Goal: Task Accomplishment & Management: Complete application form

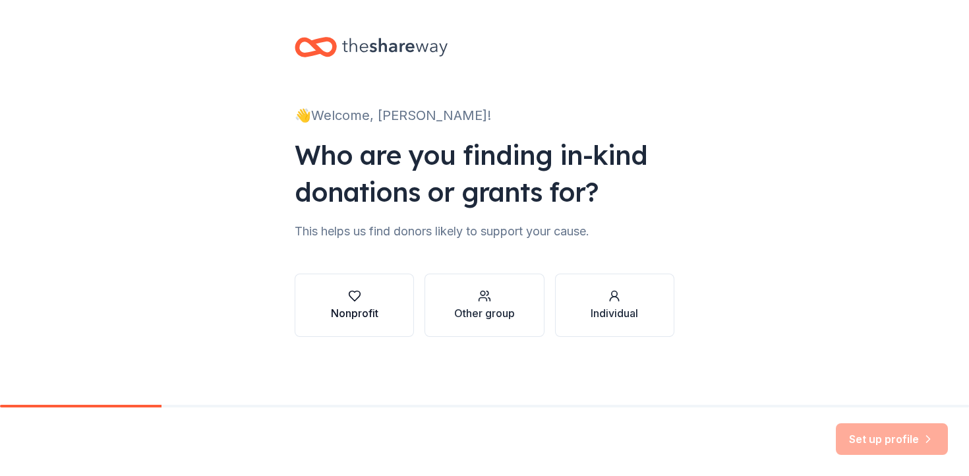
click at [386, 311] on button "Nonprofit" at bounding box center [354, 305] width 119 height 63
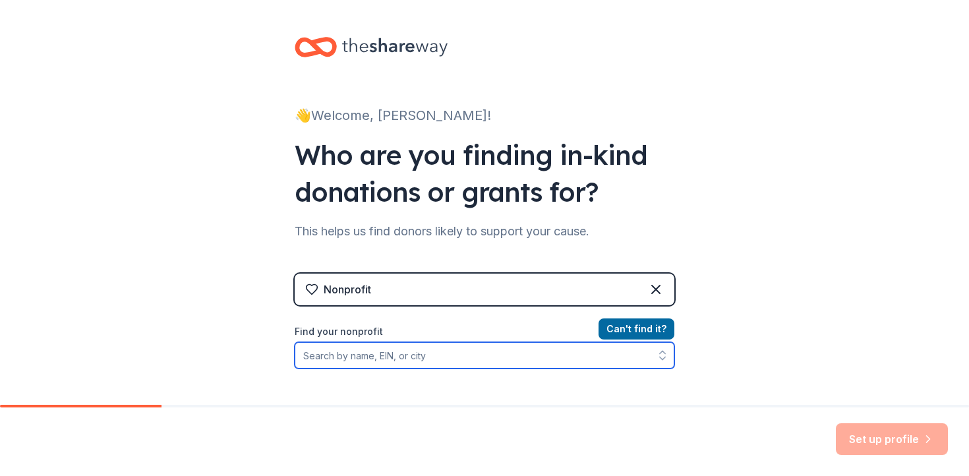
click at [415, 347] on input "Find your nonprofit" at bounding box center [485, 355] width 380 height 26
type input "[GEOGRAPHIC_DATA]"
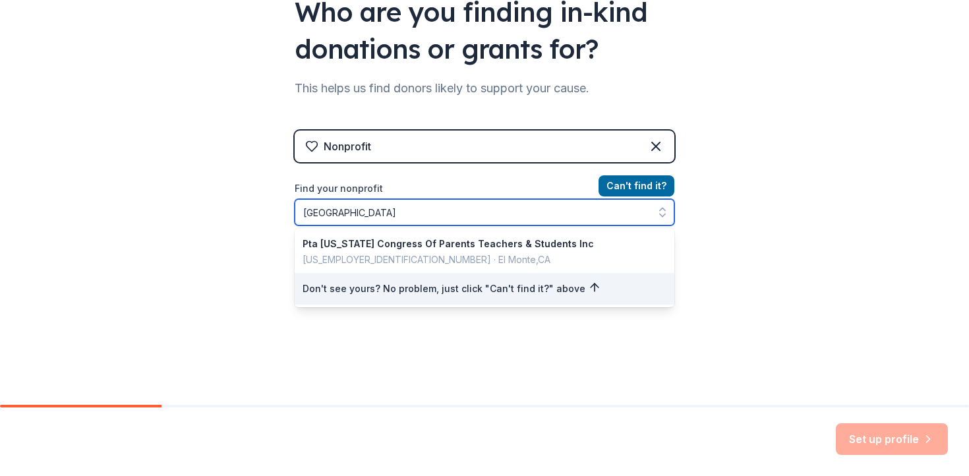
scroll to position [159, 0]
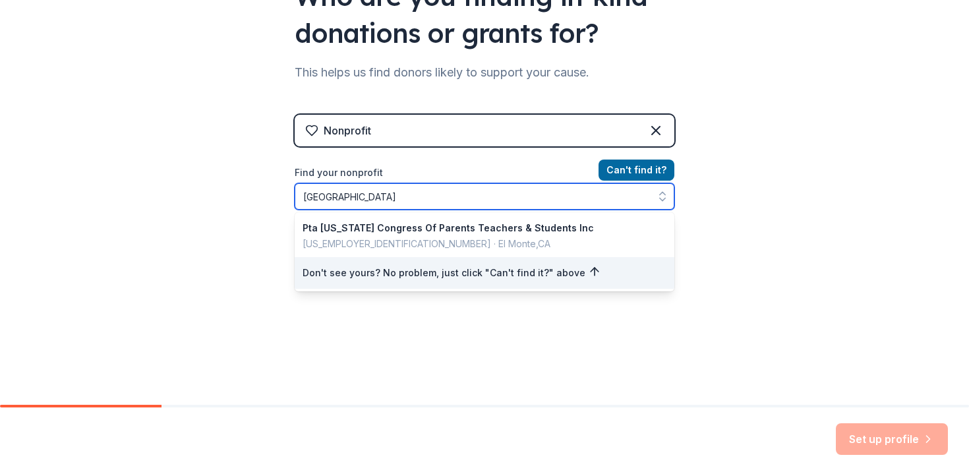
click at [475, 196] on input "[GEOGRAPHIC_DATA]" at bounding box center [485, 196] width 380 height 26
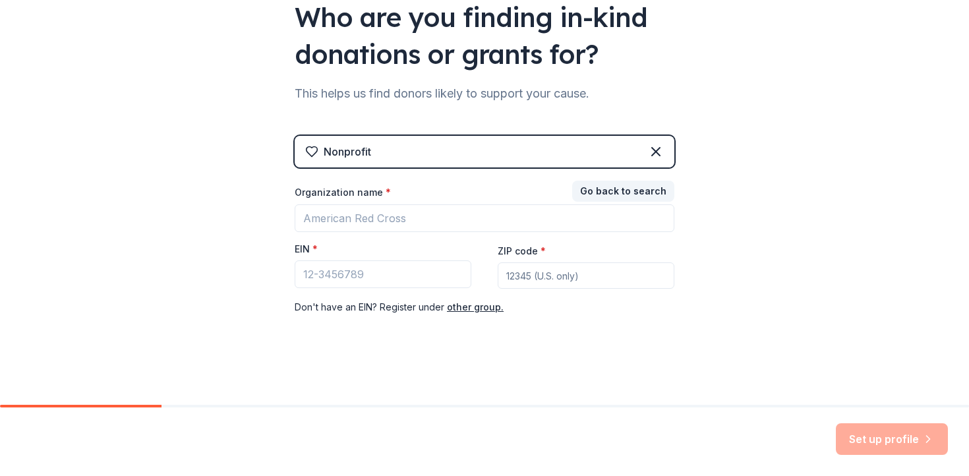
scroll to position [138, 0]
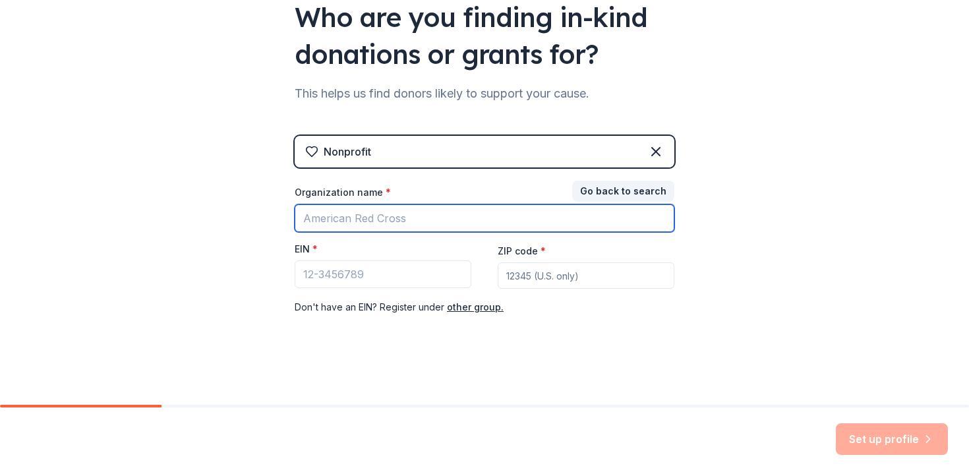
click at [445, 217] on input "Organization name *" at bounding box center [485, 218] width 380 height 28
type input "A"
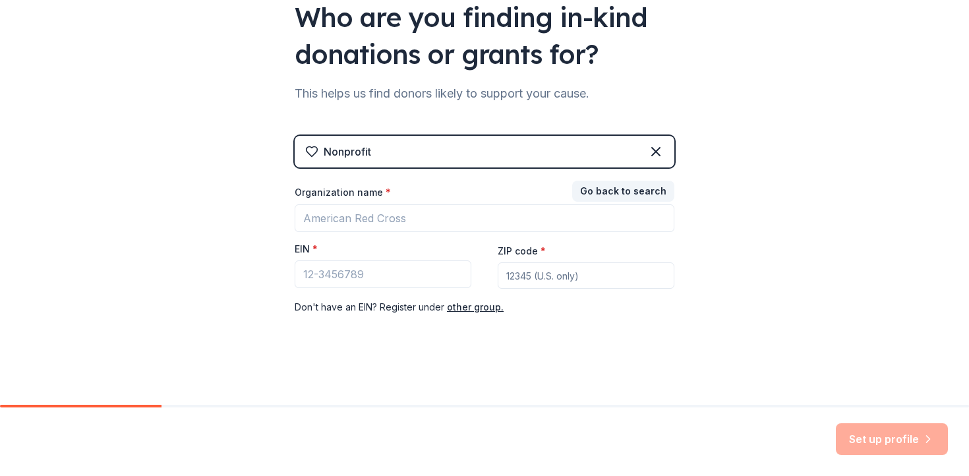
click at [460, 144] on div "Nonprofit" at bounding box center [485, 152] width 380 height 32
click at [458, 153] on div "Nonprofit" at bounding box center [485, 152] width 380 height 32
click at [658, 150] on icon at bounding box center [656, 152] width 8 height 8
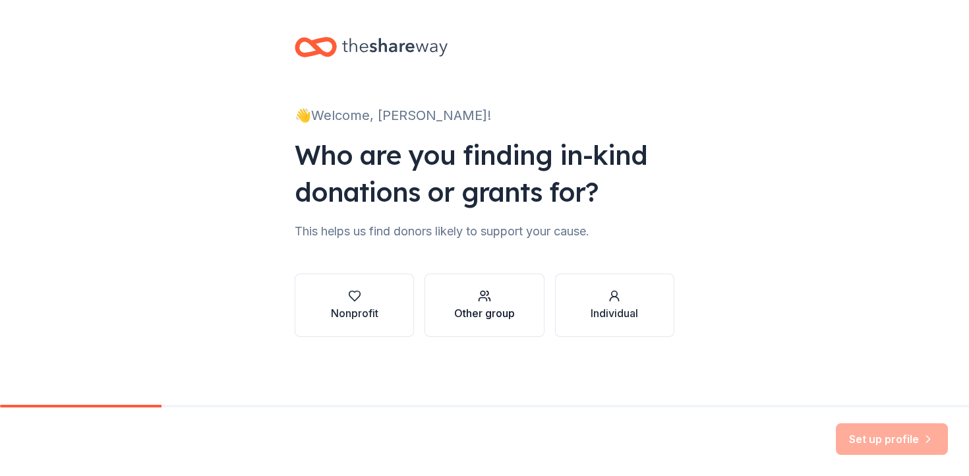
click at [508, 298] on div "button" at bounding box center [484, 295] width 61 height 13
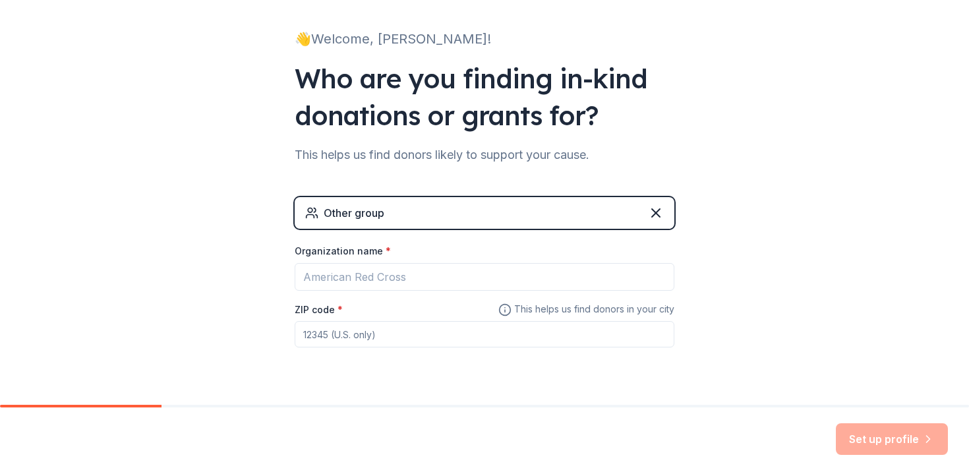
scroll to position [80, 0]
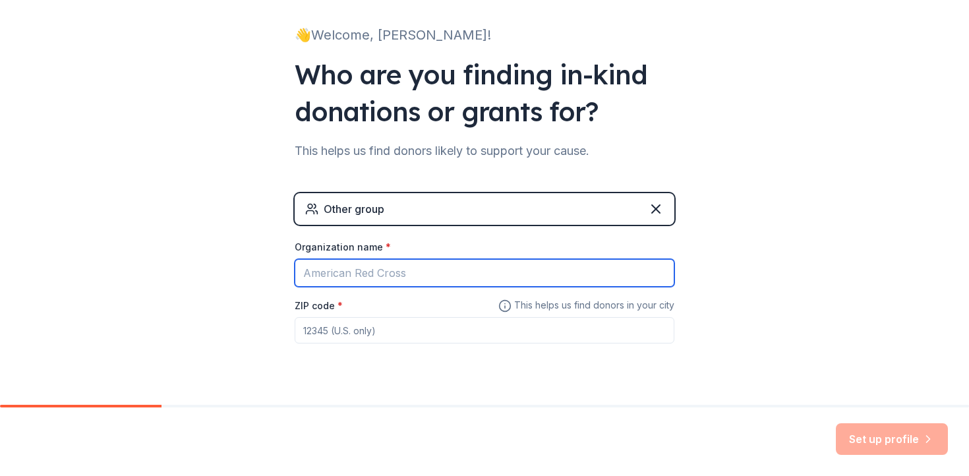
click at [438, 272] on input "Organization name *" at bounding box center [485, 273] width 380 height 28
type input "[GEOGRAPHIC_DATA]"
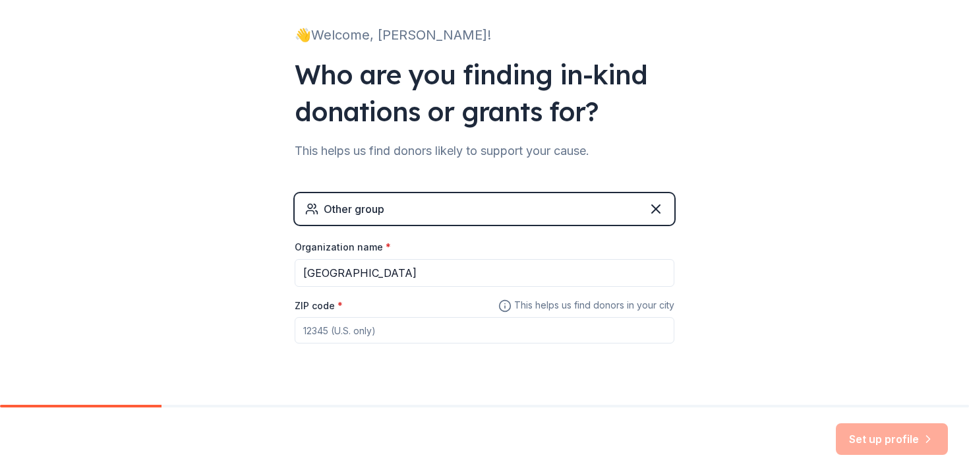
click at [437, 333] on input "ZIP code *" at bounding box center [485, 330] width 380 height 26
type input "85719"
click at [847, 431] on button "Set up profile" at bounding box center [892, 439] width 112 height 32
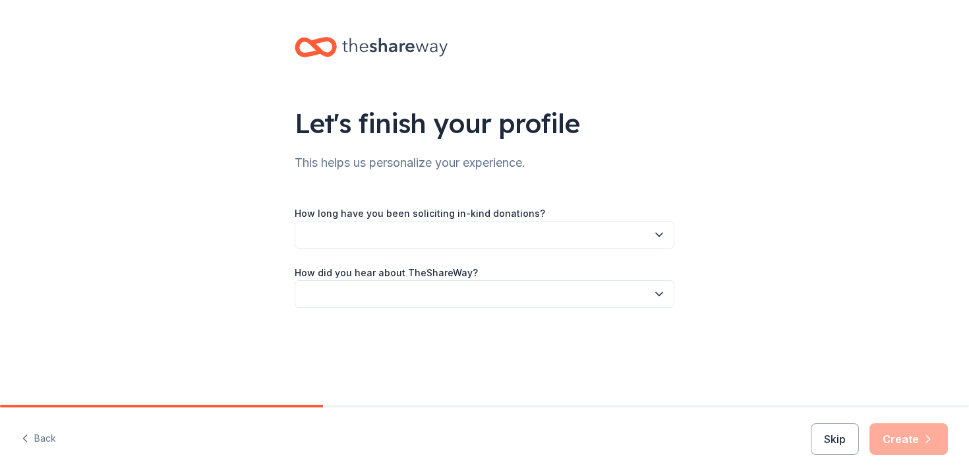
click at [573, 229] on button "button" at bounding box center [485, 235] width 380 height 28
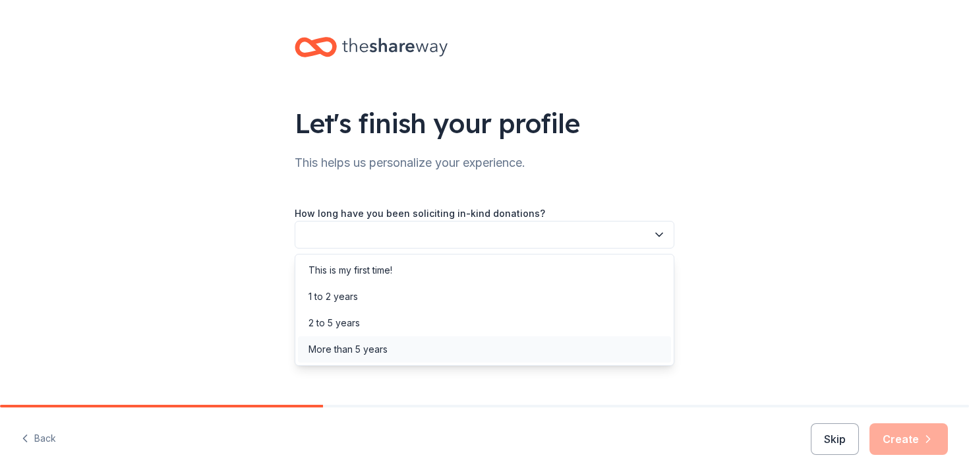
click at [549, 346] on div "More than 5 years" at bounding box center [484, 349] width 373 height 26
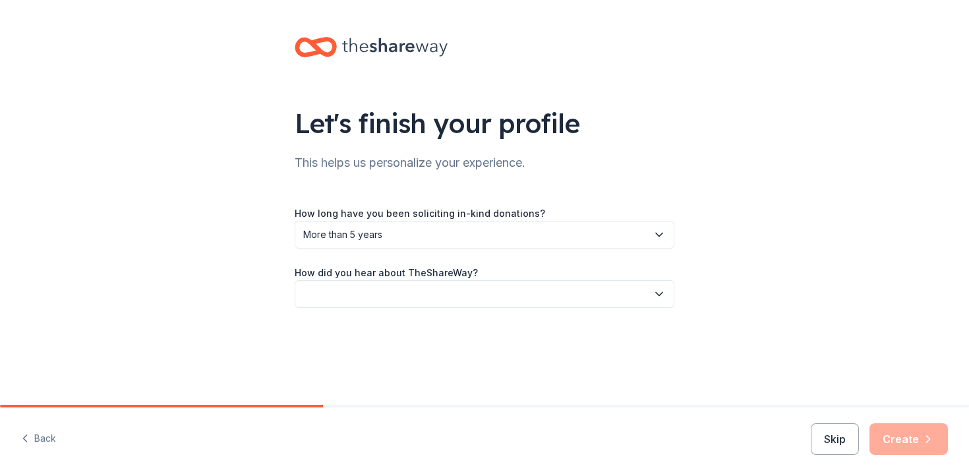
click at [526, 292] on button "button" at bounding box center [485, 294] width 380 height 28
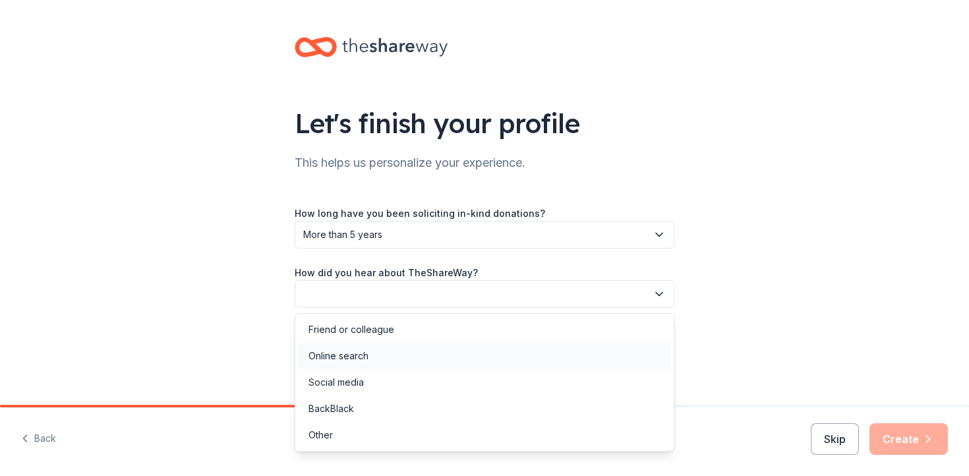
click at [514, 345] on div "Online search" at bounding box center [484, 356] width 373 height 26
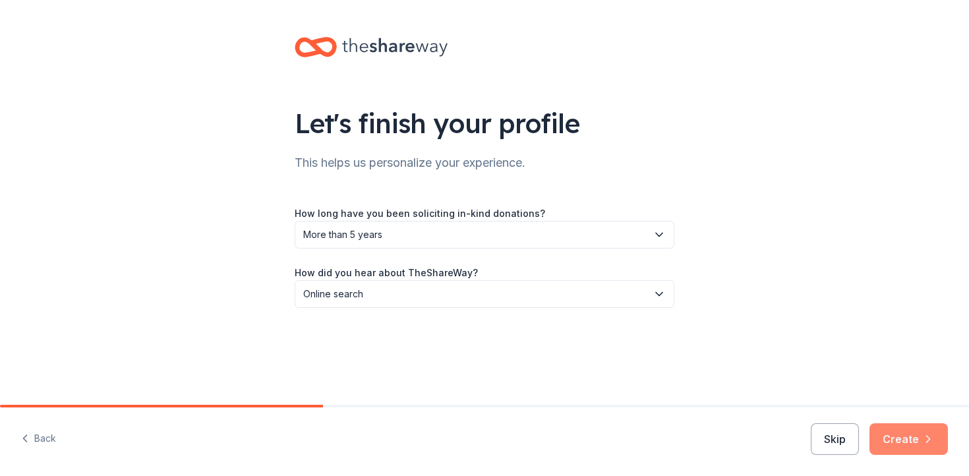
click at [895, 440] on button "Create" at bounding box center [909, 439] width 78 height 32
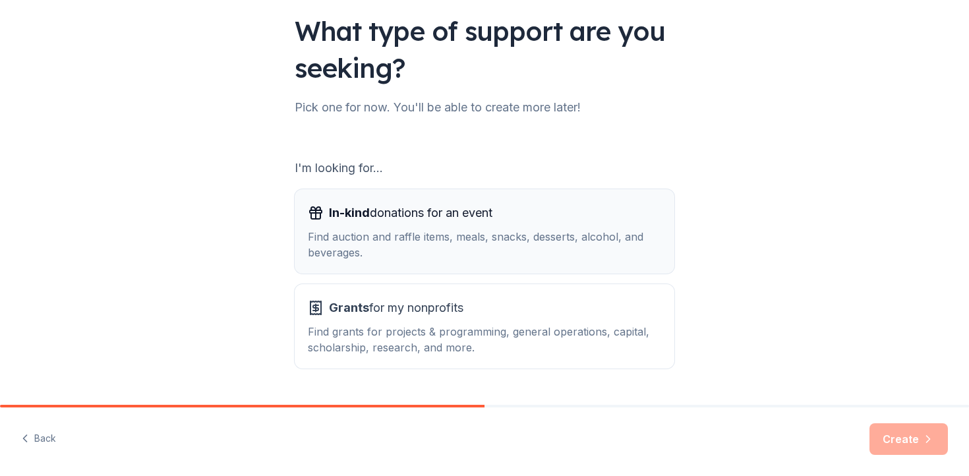
scroll to position [121, 0]
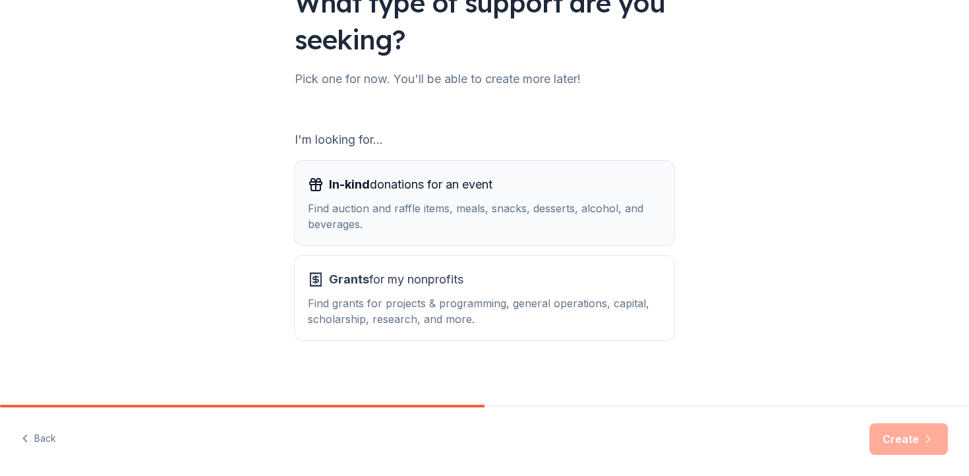
click at [542, 202] on div "Find auction and raffle items, meals, snacks, desserts, alcohol, and beverages." at bounding box center [484, 216] width 353 height 32
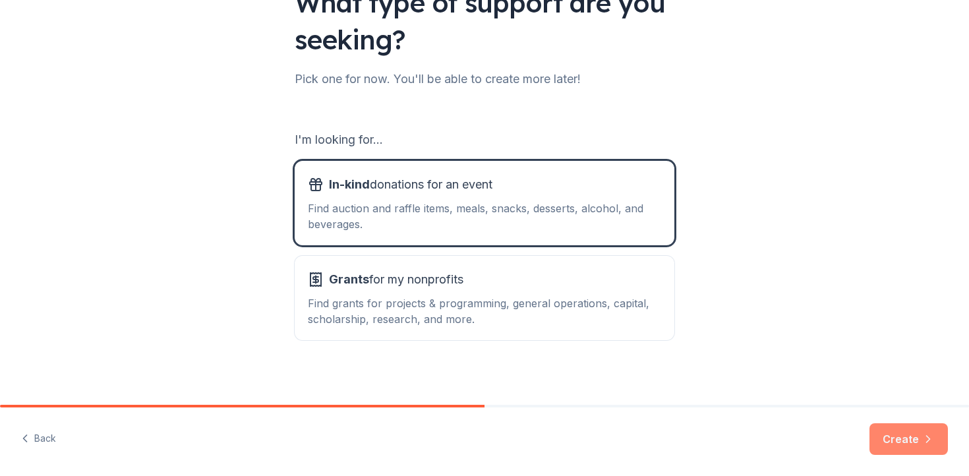
click at [891, 443] on button "Create" at bounding box center [909, 439] width 78 height 32
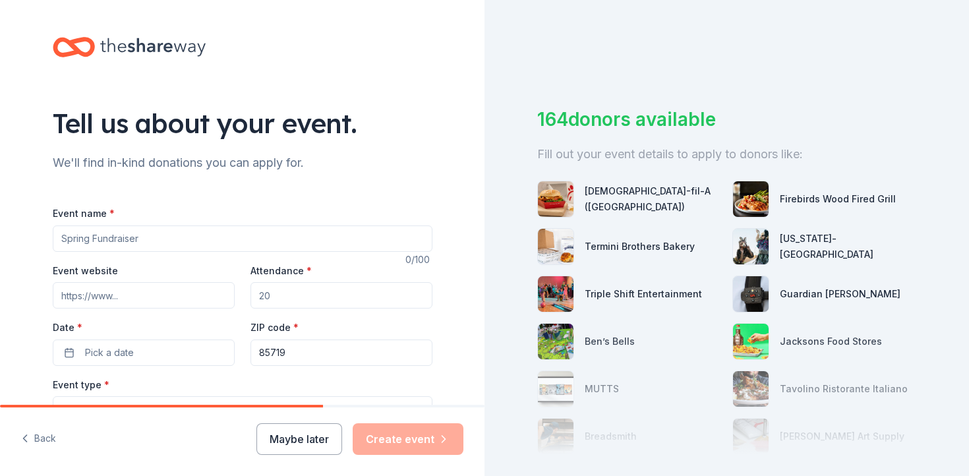
click at [291, 248] on input "Event name *" at bounding box center [243, 239] width 380 height 26
type input "Fall Festival"
click at [320, 300] on input "Attendance *" at bounding box center [342, 295] width 182 height 26
type input "300"
click at [151, 355] on button "Pick a date" at bounding box center [144, 353] width 182 height 26
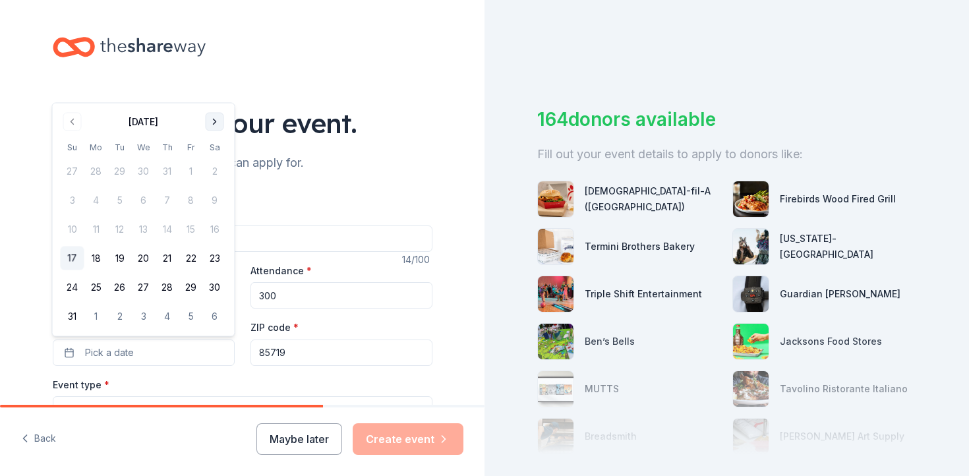
click at [210, 125] on button "Go to next month" at bounding box center [215, 122] width 18 height 18
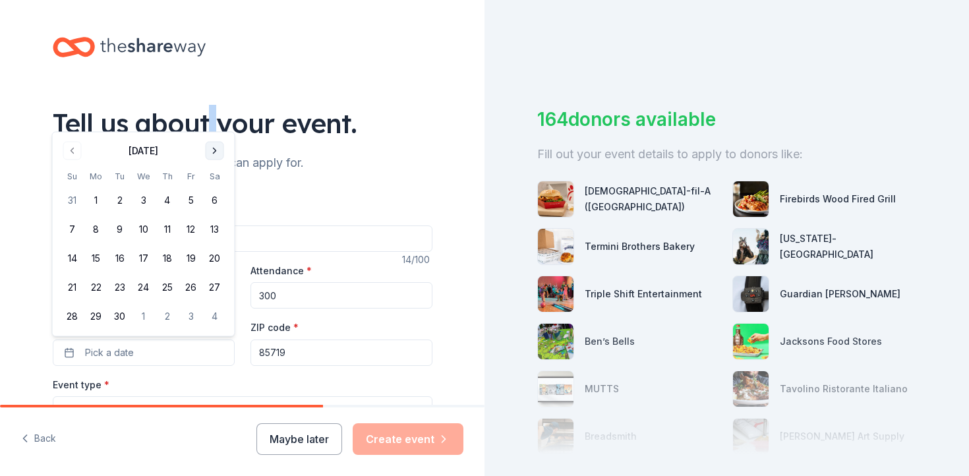
click at [210, 125] on div "Tell us about your event." at bounding box center [243, 123] width 380 height 37
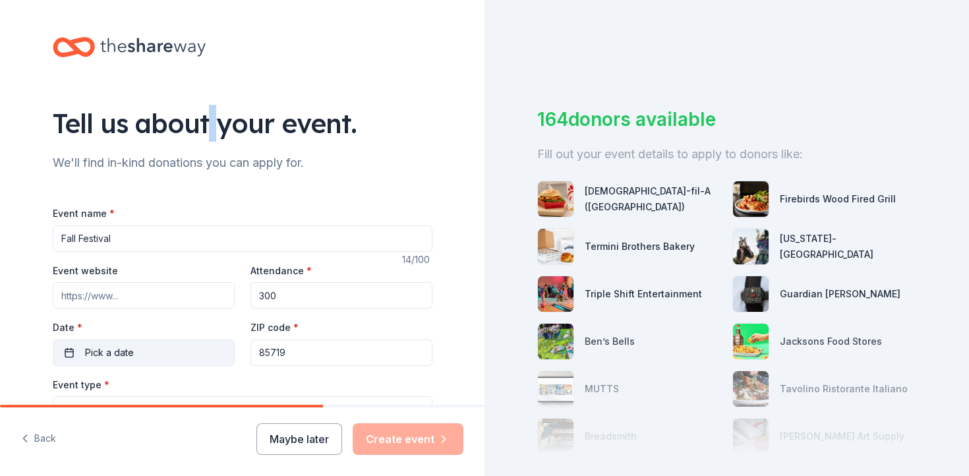
click at [161, 355] on button "Pick a date" at bounding box center [144, 353] width 182 height 26
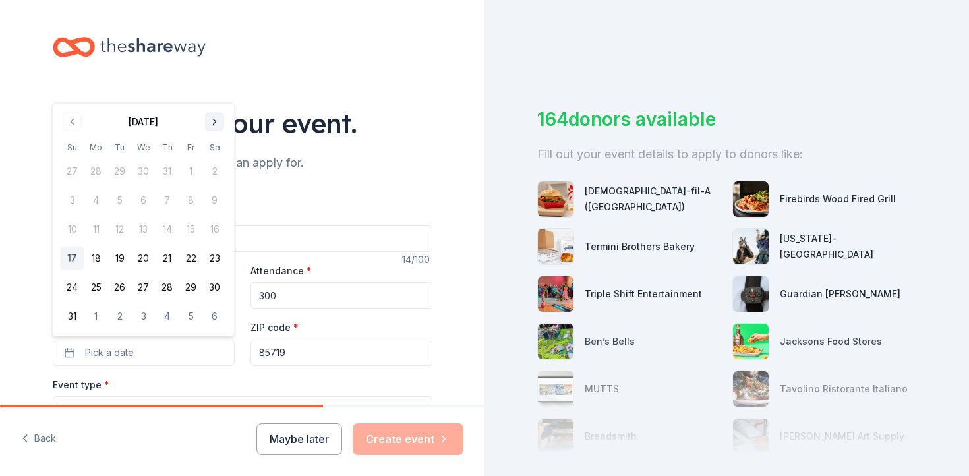
click at [220, 121] on button "Go to next month" at bounding box center [215, 122] width 18 height 18
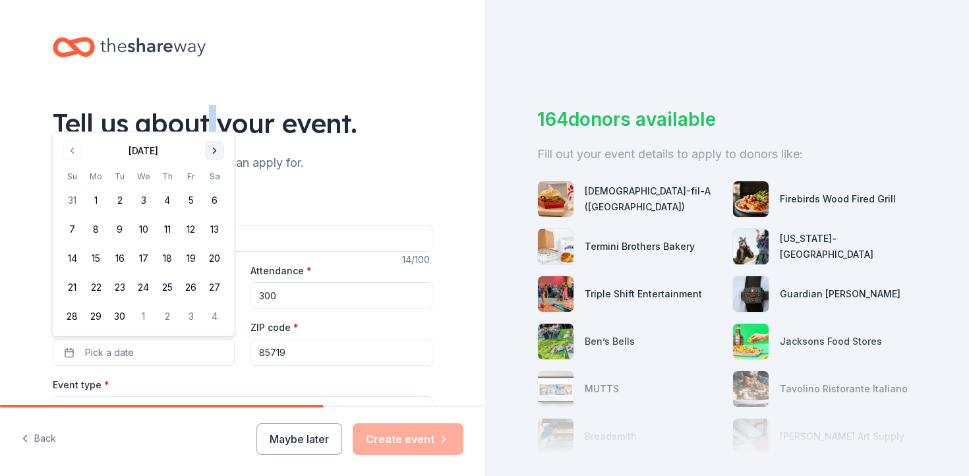
click at [216, 158] on button "Go to next month" at bounding box center [215, 151] width 18 height 18
click at [193, 281] on button "24" at bounding box center [191, 288] width 24 height 24
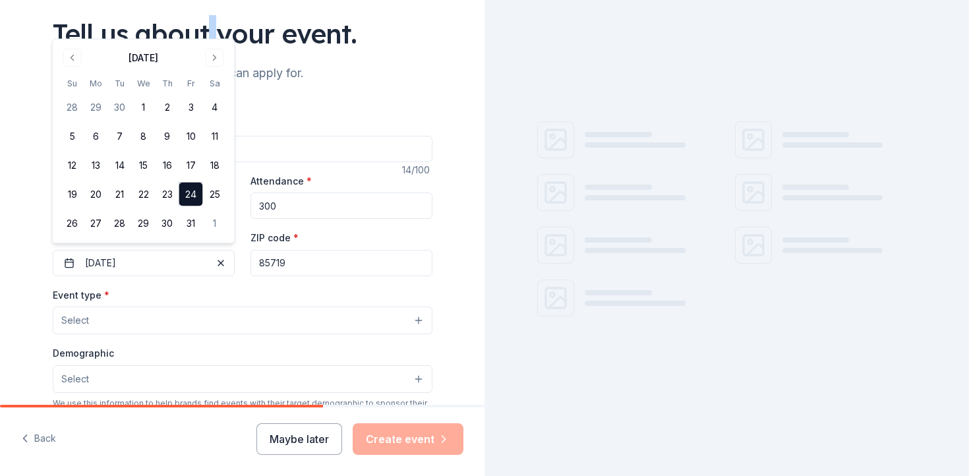
scroll to position [121, 0]
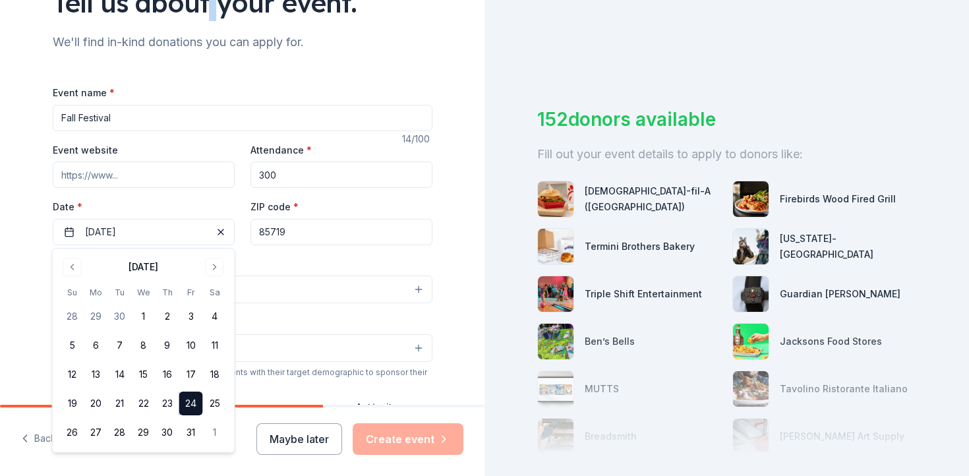
click at [344, 287] on button "Select" at bounding box center [243, 290] width 380 height 28
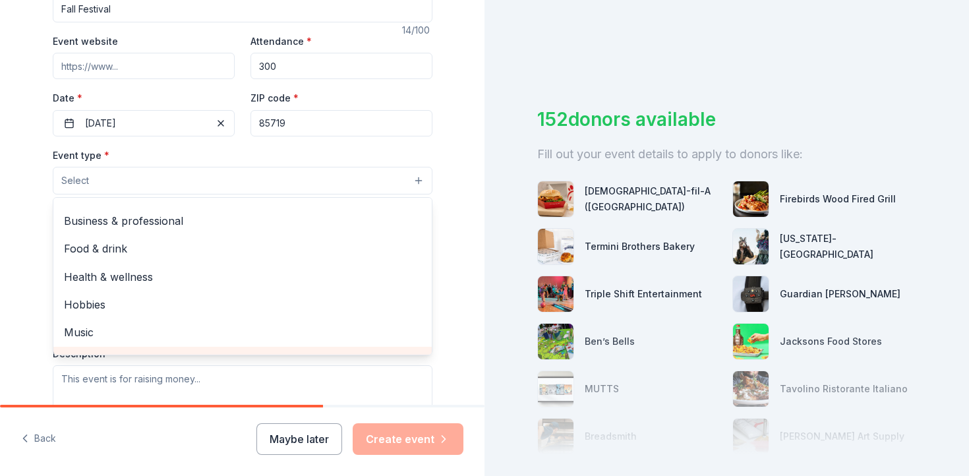
scroll to position [0, 0]
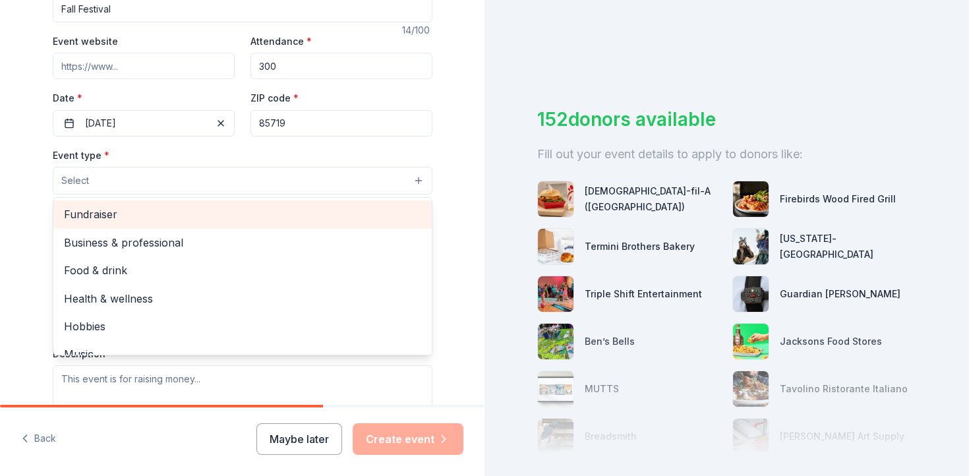
click at [317, 224] on div "Fundraiser" at bounding box center [242, 214] width 379 height 28
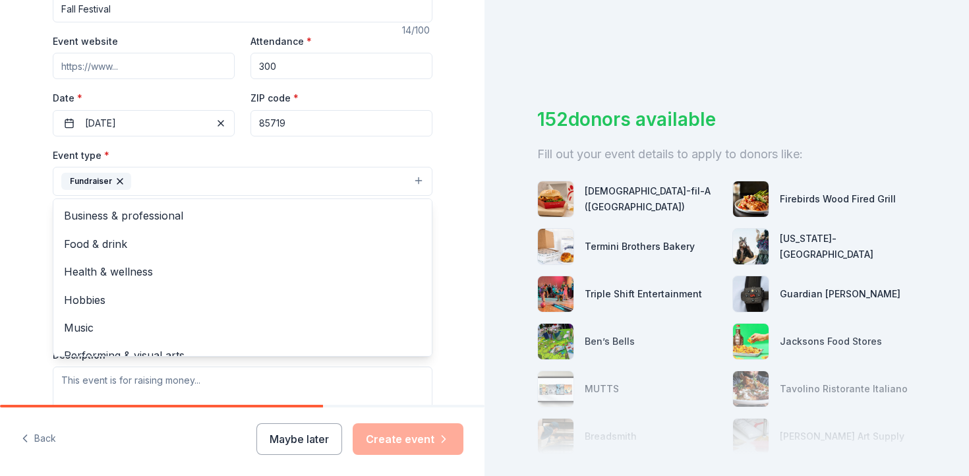
click at [8, 259] on div "Tell us about your event. We'll find in-kind donations you can apply for. Event…" at bounding box center [242, 210] width 485 height 879
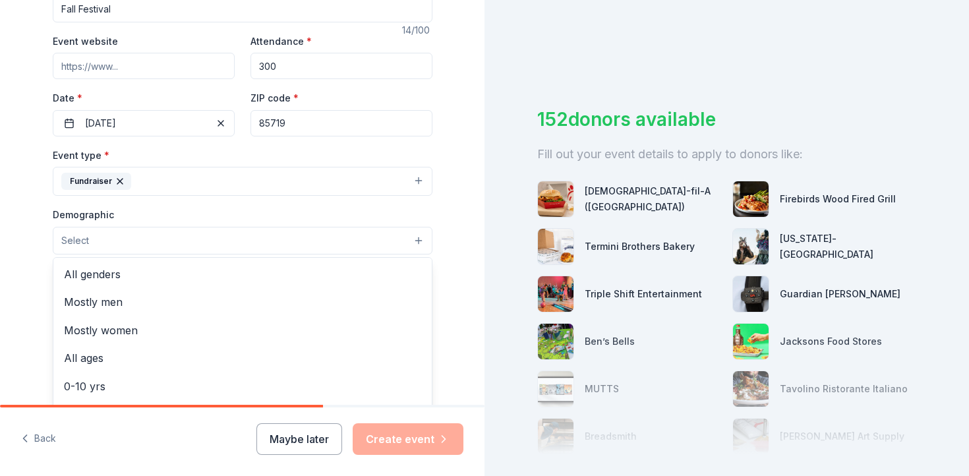
click at [89, 253] on button "Select" at bounding box center [243, 241] width 380 height 28
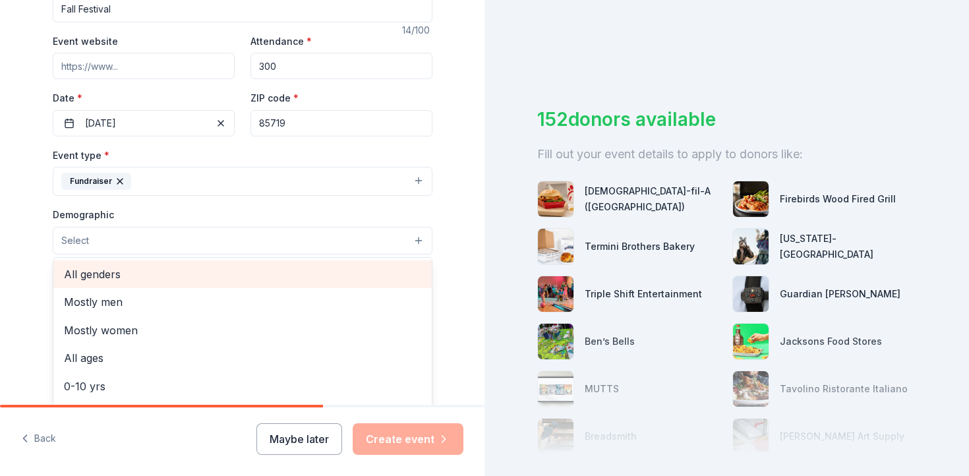
click at [97, 273] on span "All genders" at bounding box center [242, 274] width 357 height 17
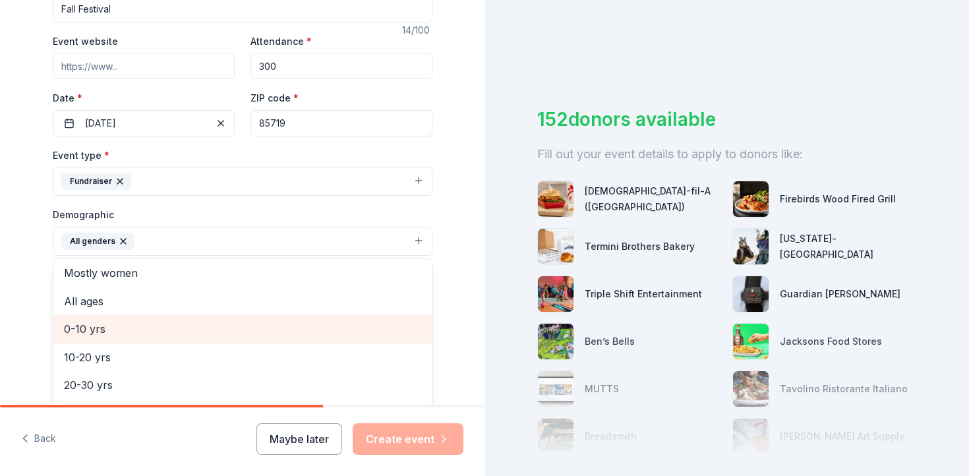
scroll to position [34, 0]
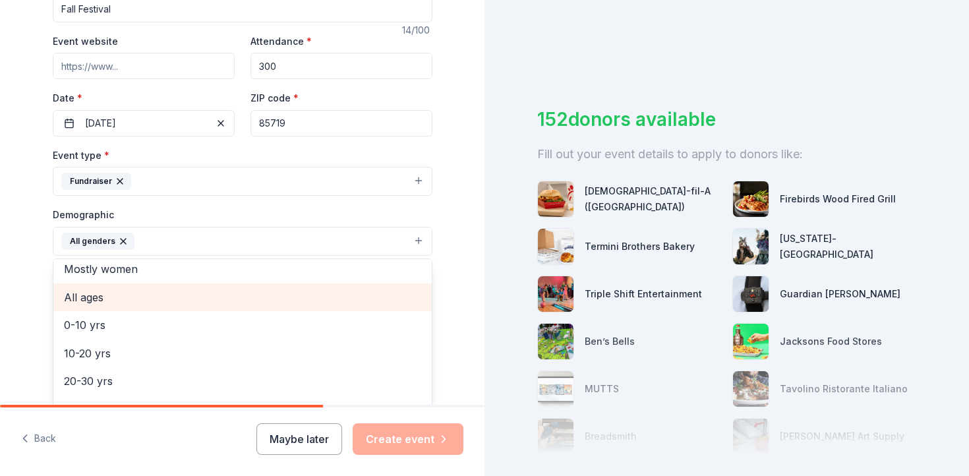
click at [109, 307] on div "All ages" at bounding box center [242, 298] width 379 height 28
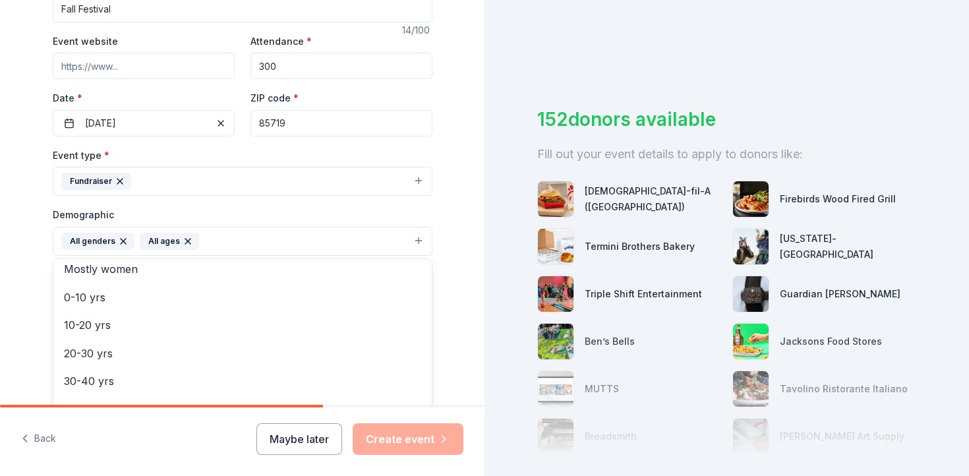
click at [15, 320] on div "Tell us about your event. We'll find in-kind donations you can apply for. Event…" at bounding box center [242, 211] width 485 height 880
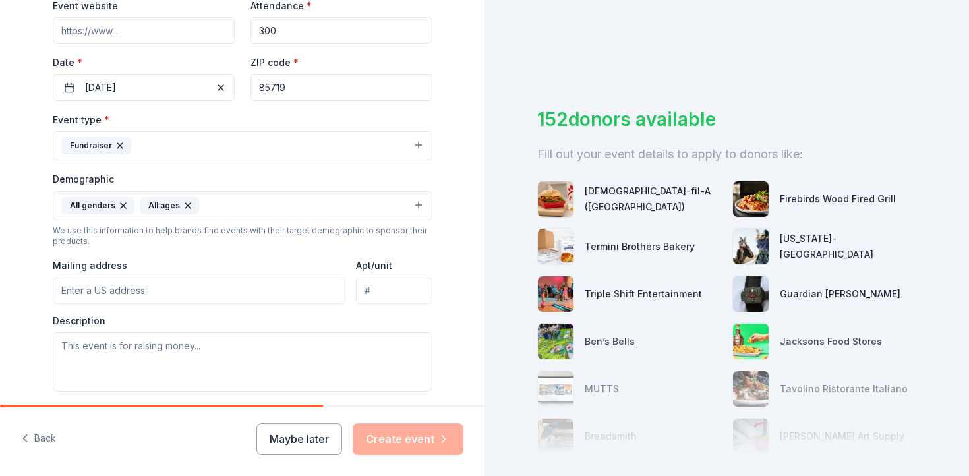
scroll to position [314, 0]
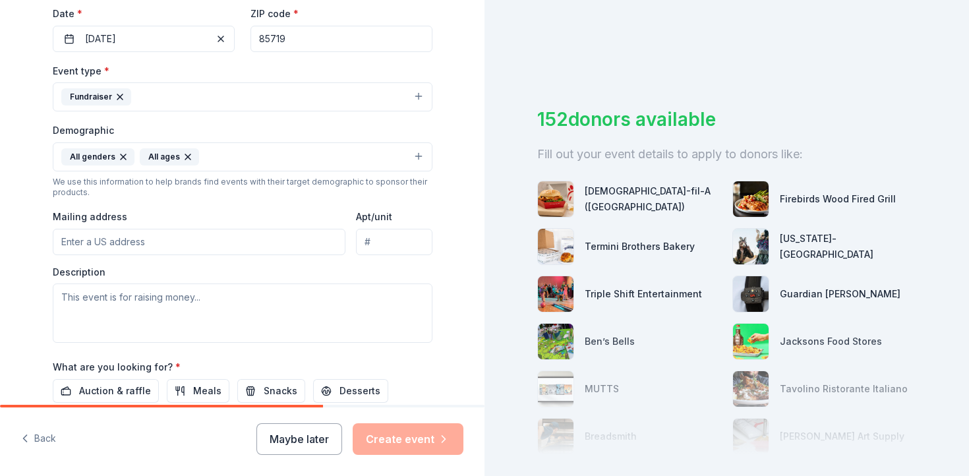
click at [111, 256] on div "Event type * Fundraiser Demographic All genders All ages We use this informatio…" at bounding box center [243, 203] width 380 height 280
click at [115, 245] on input "Mailing address" at bounding box center [199, 242] width 293 height 26
type input "1351 East Limberlost Drive, Tucson, AZ, 85719"
click at [220, 315] on textarea at bounding box center [243, 313] width 380 height 59
click at [231, 310] on textarea at bounding box center [243, 313] width 380 height 59
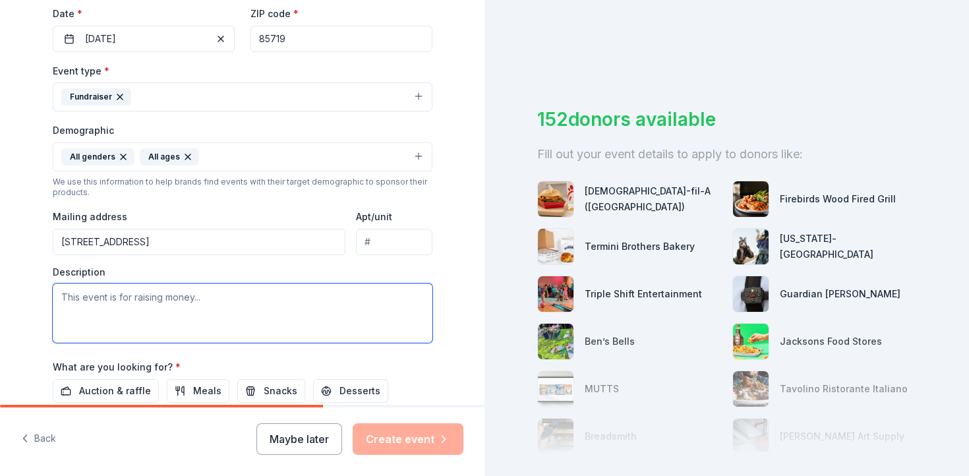
paste textarea "The 2023-24 Rio Vista Fall Festival is set to take place Friday, October 27, 20…"
click at [66, 326] on textarea "The 2023-24 Rio Vista Fall Festival is set to take place Friday, October 27, 20…" at bounding box center [243, 313] width 380 height 59
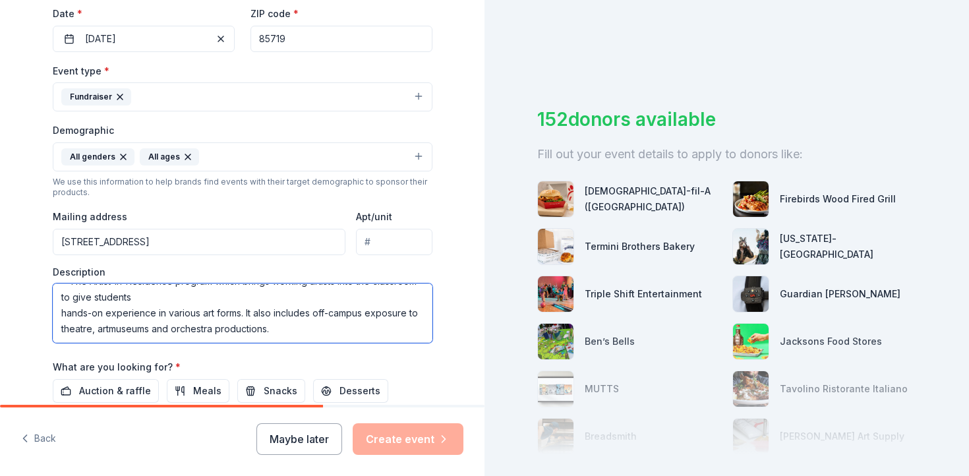
scroll to position [190, 0]
click at [61, 312] on textarea "The 2023-24 Rio Vista Fall Festival is set to take place Friday, October 27, 20…" at bounding box center [243, 313] width 380 height 59
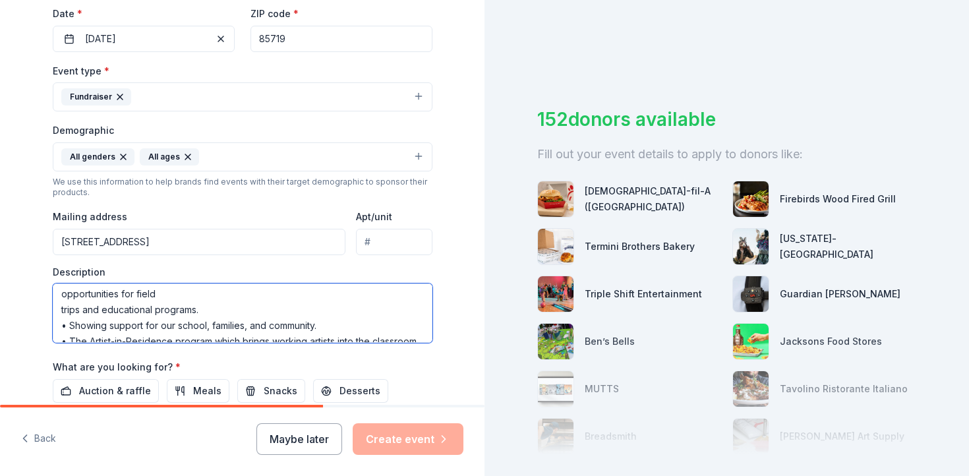
scroll to position [113, 0]
click at [59, 325] on textarea "The 2023-24 Rio Vista Fall Festival is set to take place Friday, October 27, 20…" at bounding box center [243, 313] width 380 height 59
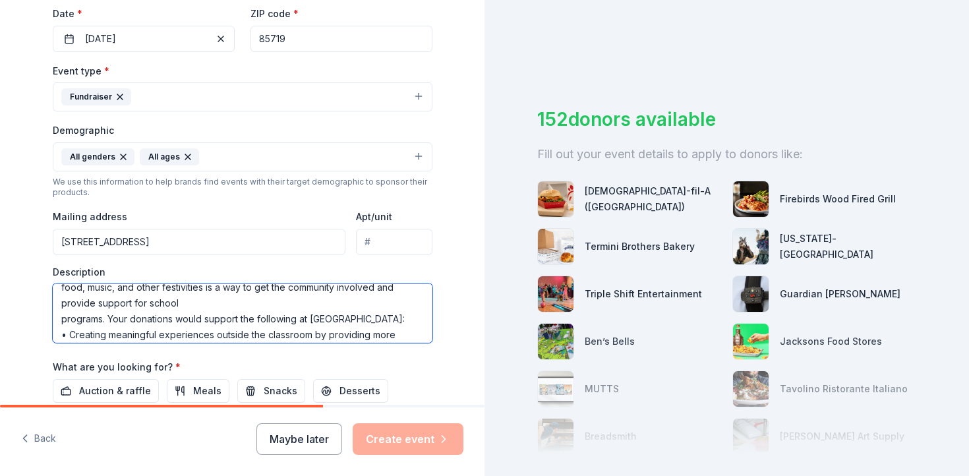
scroll to position [55, 0]
click at [57, 306] on textarea "The 2023-24 Rio Vista Fall Festival is set to take place Friday, October 27, 20…" at bounding box center [243, 313] width 380 height 59
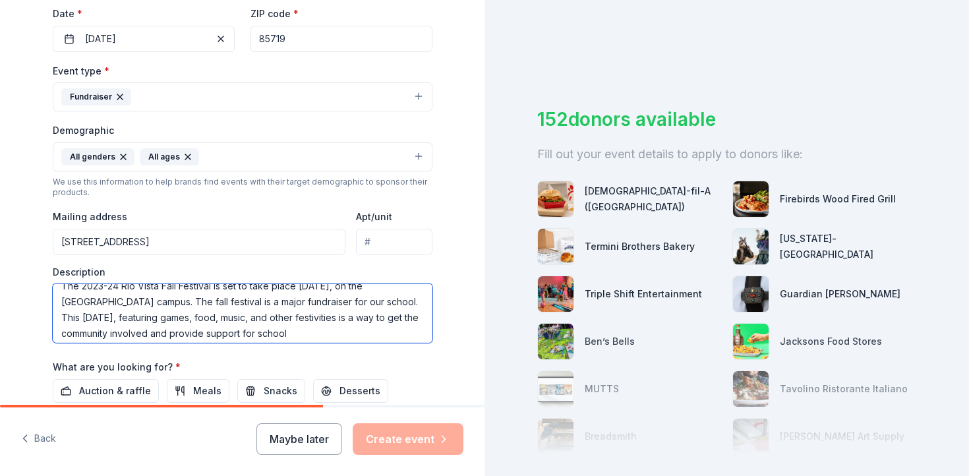
scroll to position [0, 0]
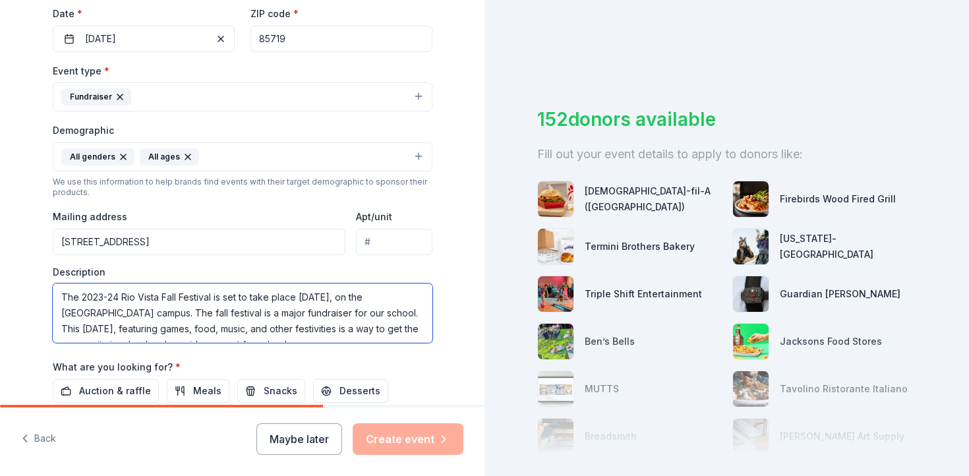
click at [59, 328] on textarea "The 2023-24 Rio Vista Fall Festival is set to take place Friday, October 27, 20…" at bounding box center [243, 313] width 380 height 59
click at [102, 298] on textarea "The 2023-24 Rio Vista Fall Festival is set to take place Friday, October 27, 20…" at bounding box center [243, 313] width 380 height 59
click at [380, 295] on textarea "The 2025-26 Rio Vista Fall Festival is set to take place Friday, October 27, 20…" at bounding box center [243, 313] width 380 height 59
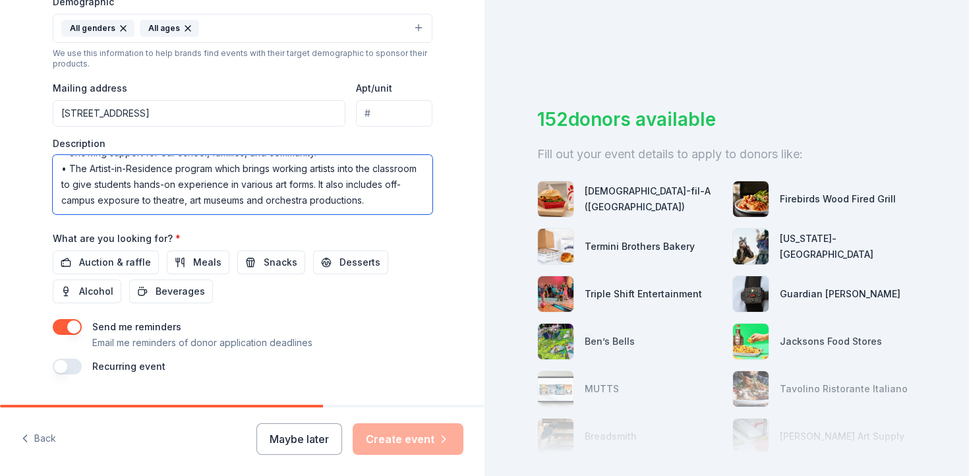
scroll to position [456, 0]
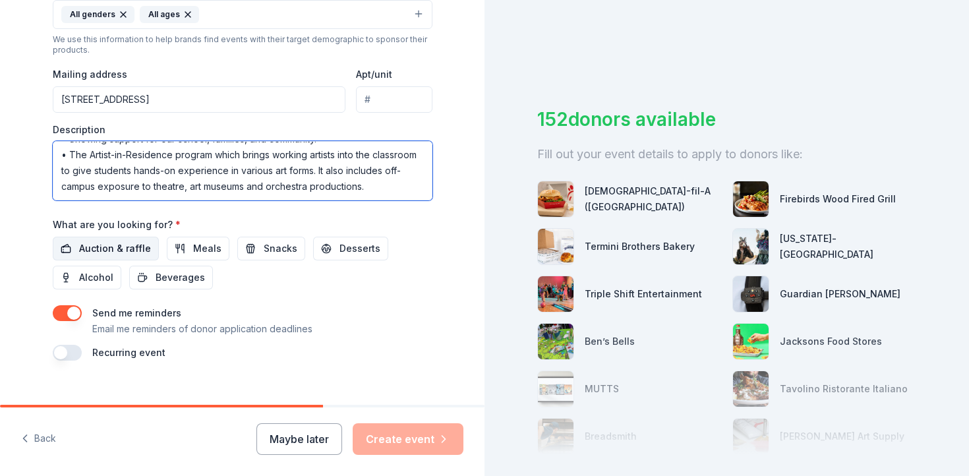
type textarea "The 2025-26 Rio Vista Fall Festival is set to take place [DATE], on the [GEOGRA…"
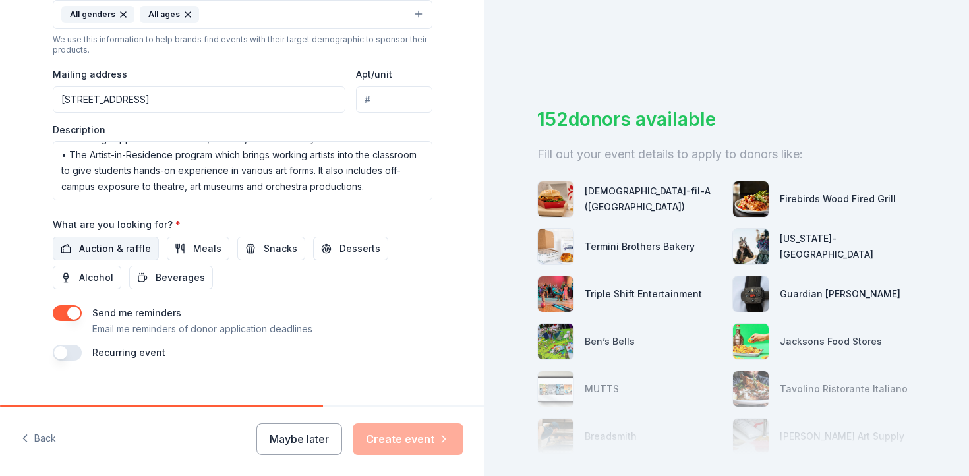
click at [125, 250] on span "Auction & raffle" at bounding box center [115, 249] width 72 height 16
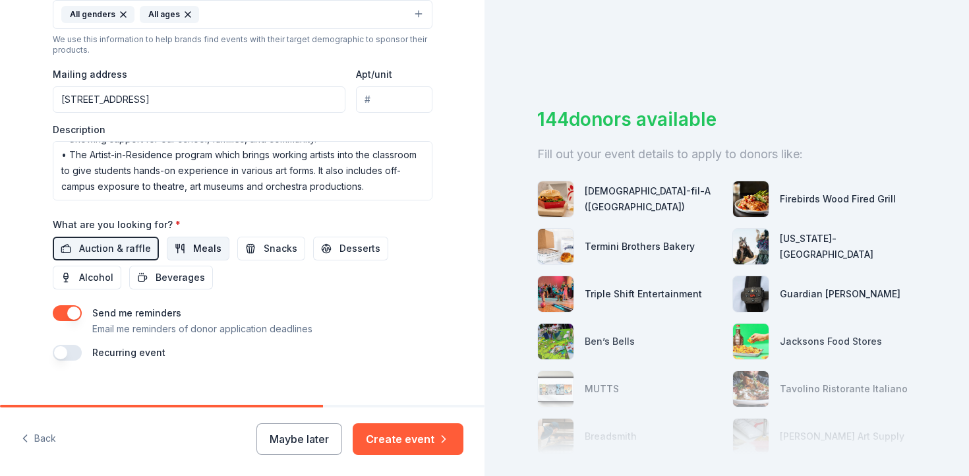
click at [171, 251] on button "Meals" at bounding box center [198, 249] width 63 height 24
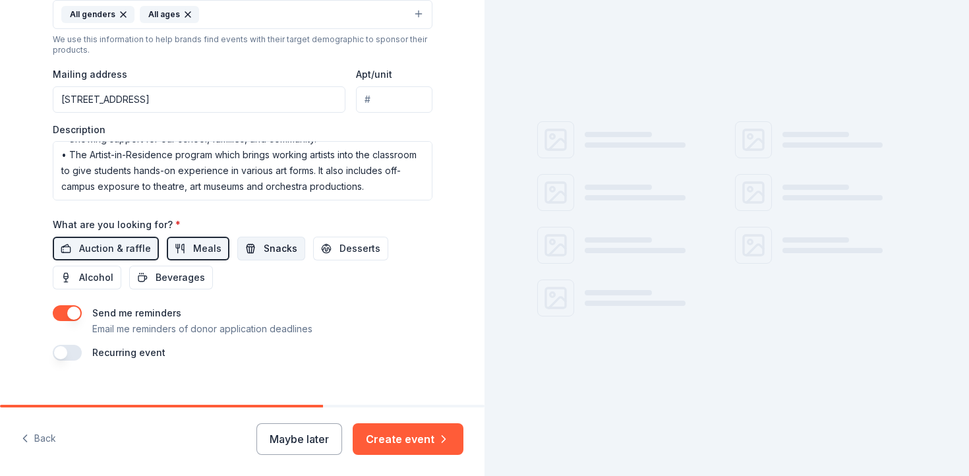
click at [247, 254] on button "Snacks" at bounding box center [271, 249] width 68 height 24
click at [320, 251] on button "Desserts" at bounding box center [350, 249] width 75 height 24
click at [183, 284] on span "Beverages" at bounding box center [180, 278] width 49 height 16
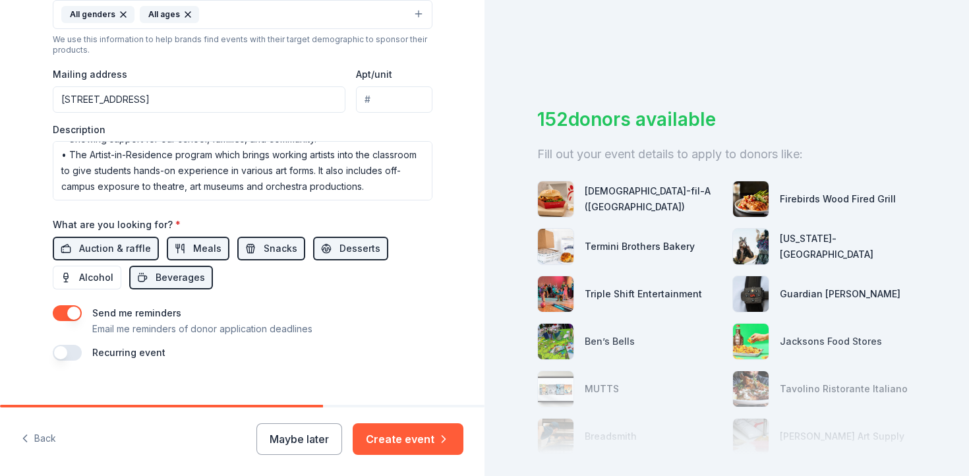
scroll to position [475, 0]
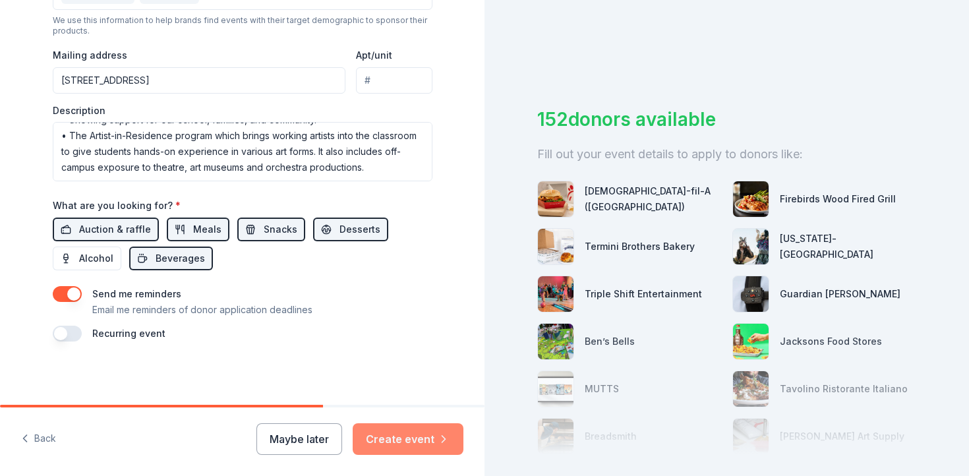
click at [382, 433] on button "Create event" at bounding box center [408, 439] width 111 height 32
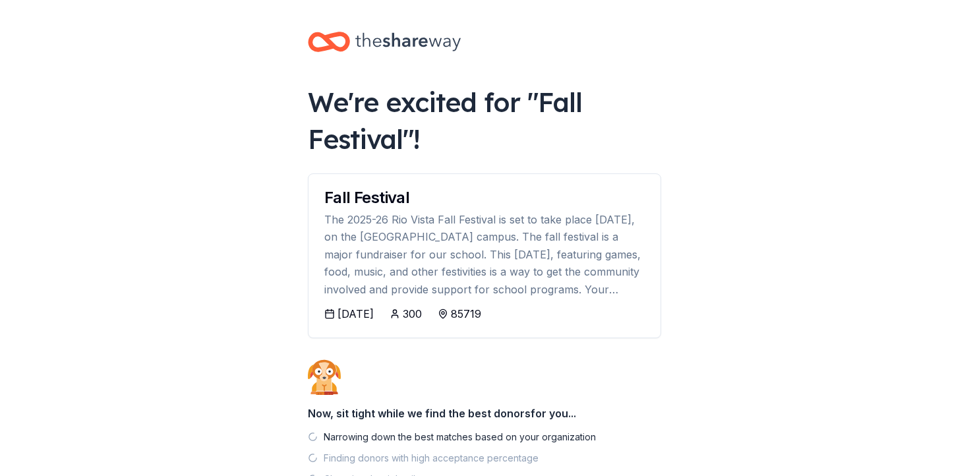
scroll to position [98, 0]
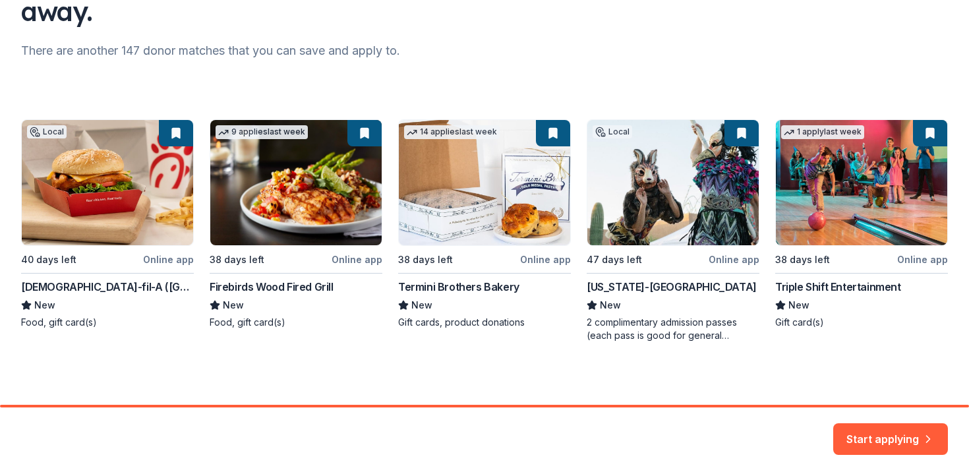
scroll to position [150, 0]
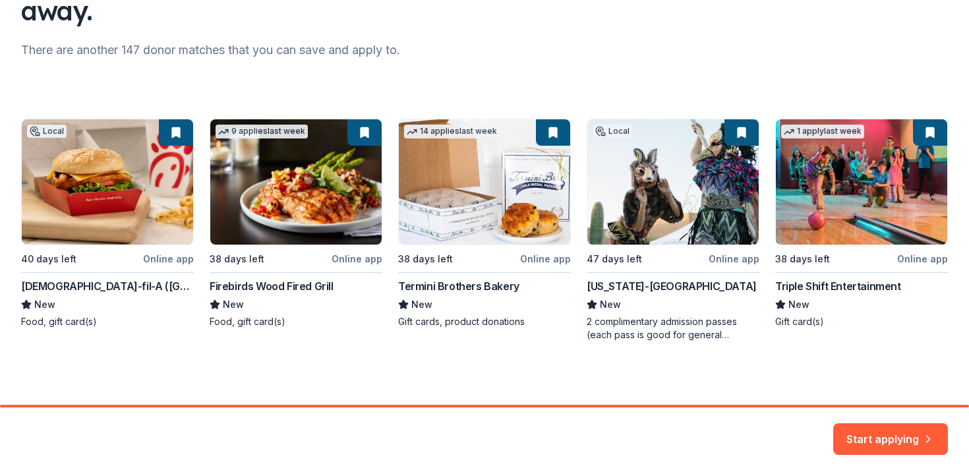
click at [134, 213] on div "Local 40 days left Online app Chick-fil-A (Tucson) New Food, gift card(s) 9 app…" at bounding box center [484, 230] width 927 height 223
click at [907, 433] on button "Start applying" at bounding box center [891, 431] width 115 height 32
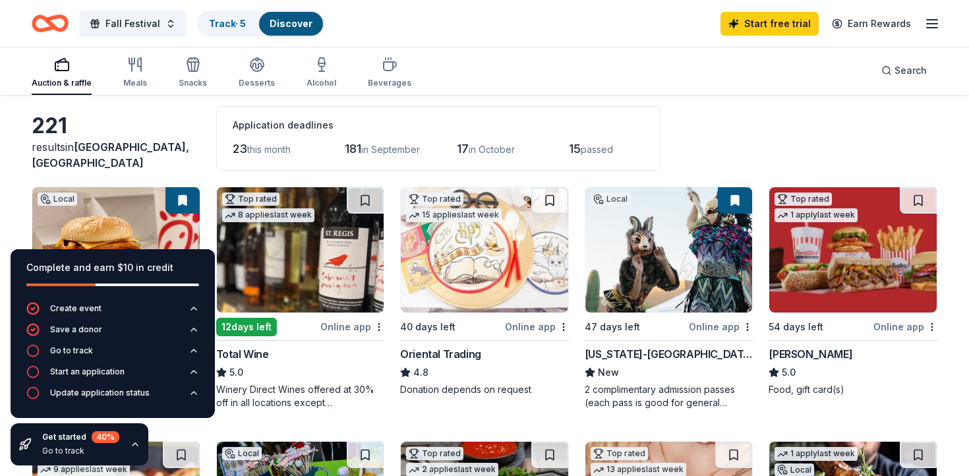
scroll to position [55, 0]
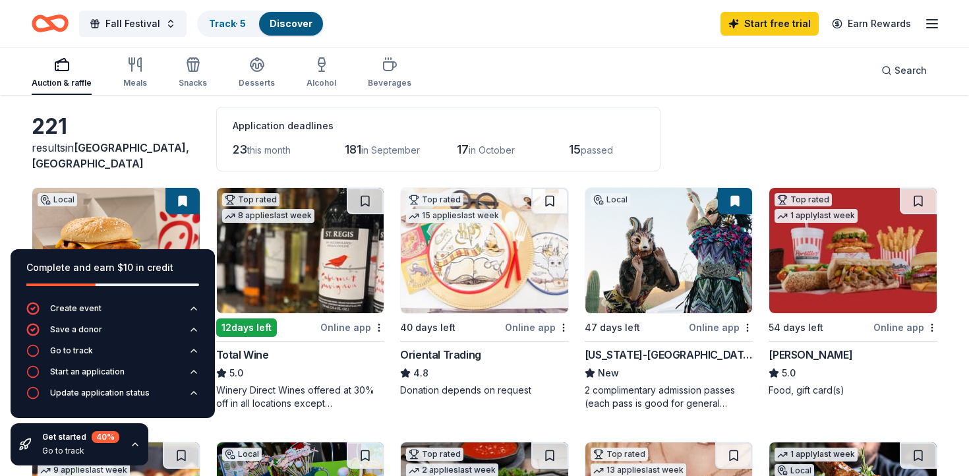
click at [145, 208] on img at bounding box center [115, 250] width 167 height 125
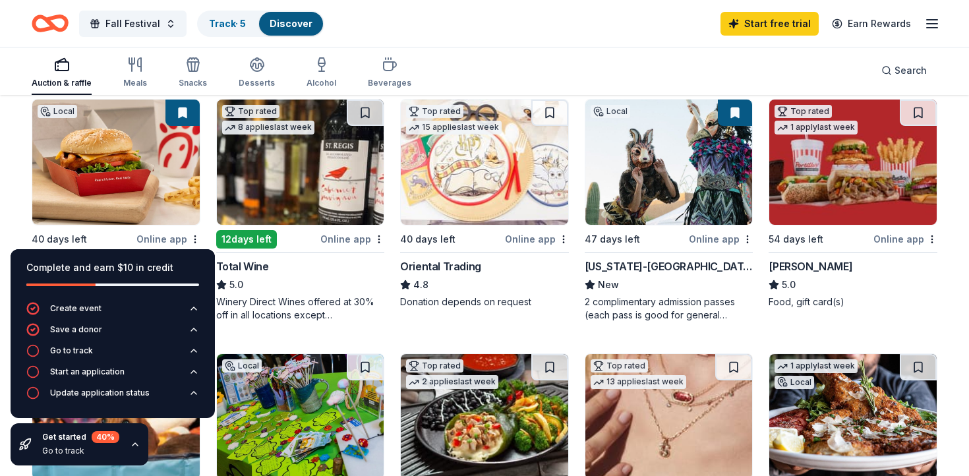
scroll to position [145, 0]
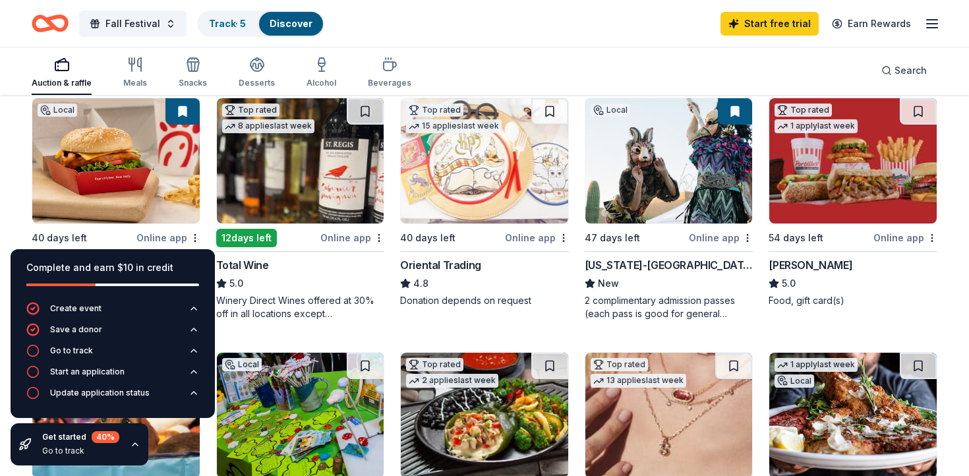
click at [648, 154] on img at bounding box center [669, 160] width 167 height 125
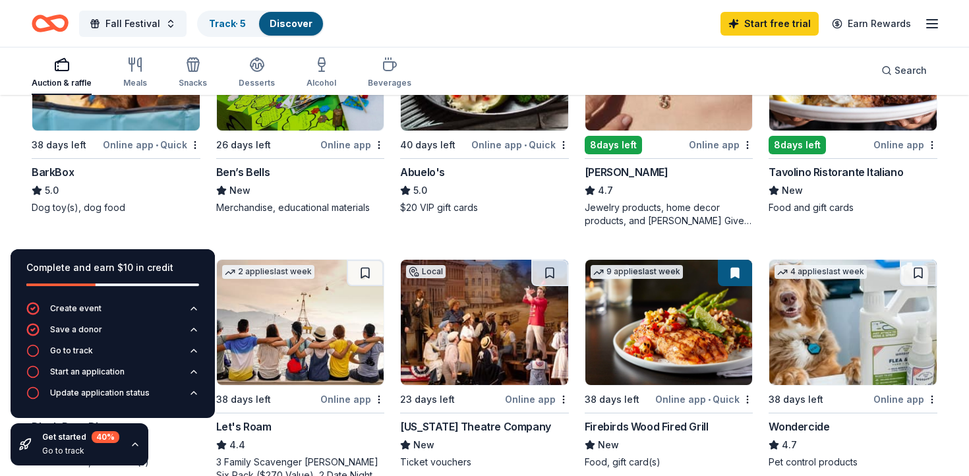
scroll to position [493, 0]
click at [166, 119] on img at bounding box center [115, 67] width 167 height 125
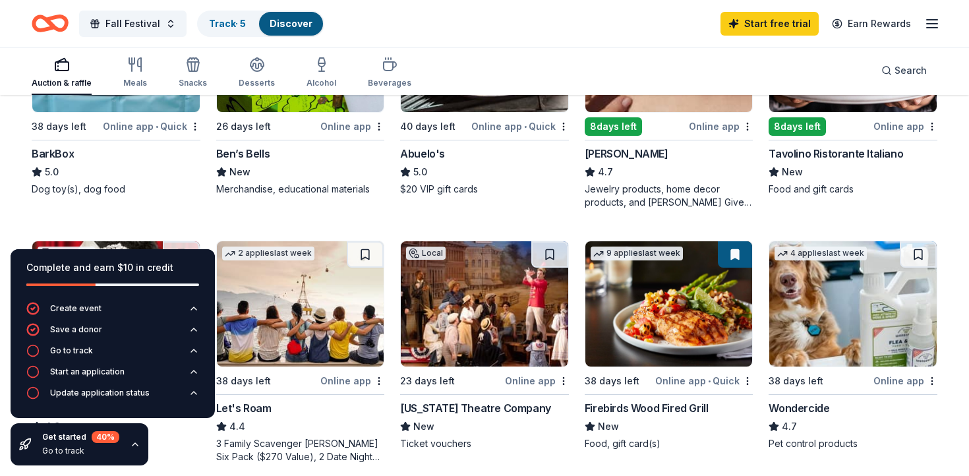
scroll to position [497, 0]
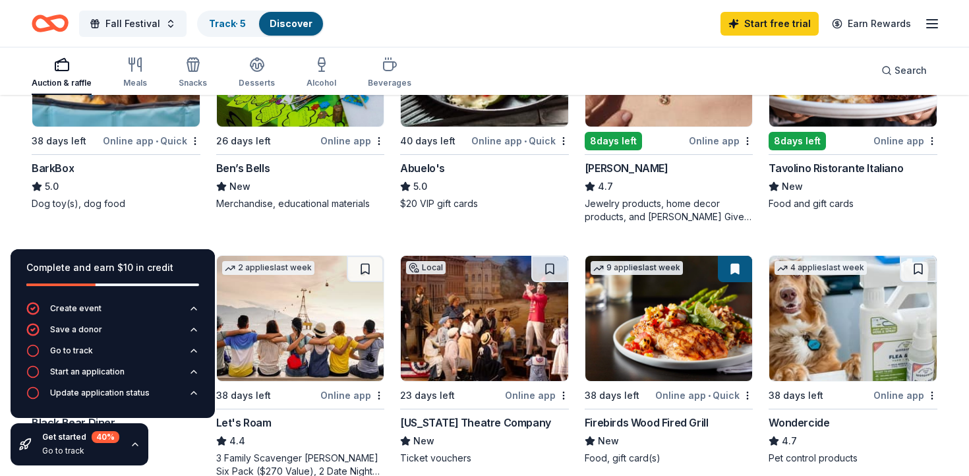
click at [330, 122] on img at bounding box center [300, 63] width 167 height 125
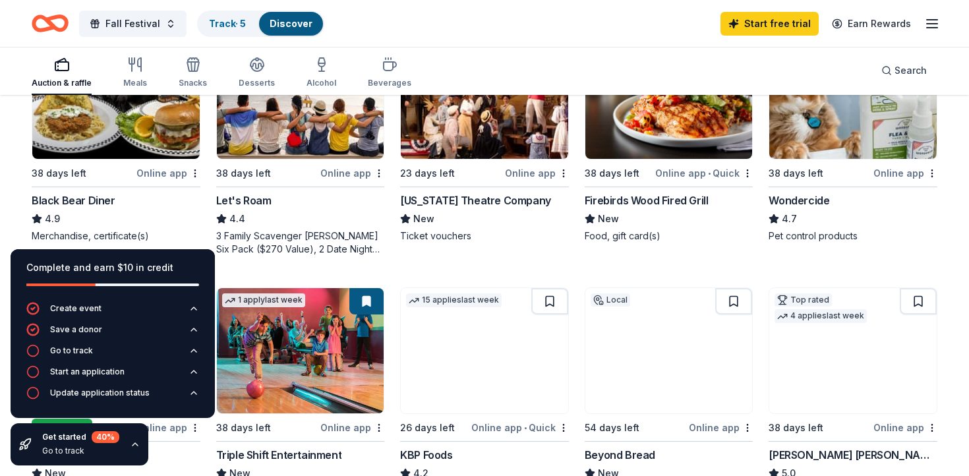
scroll to position [720, 0]
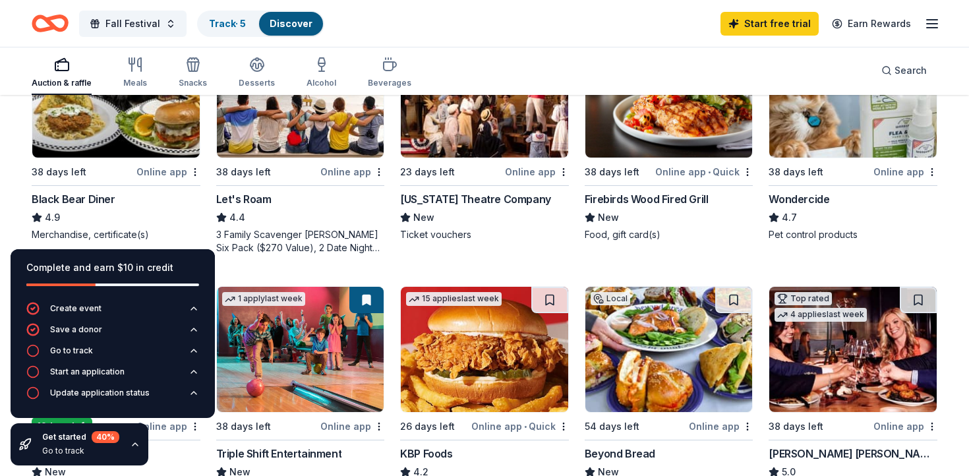
click at [162, 148] on img at bounding box center [115, 94] width 167 height 125
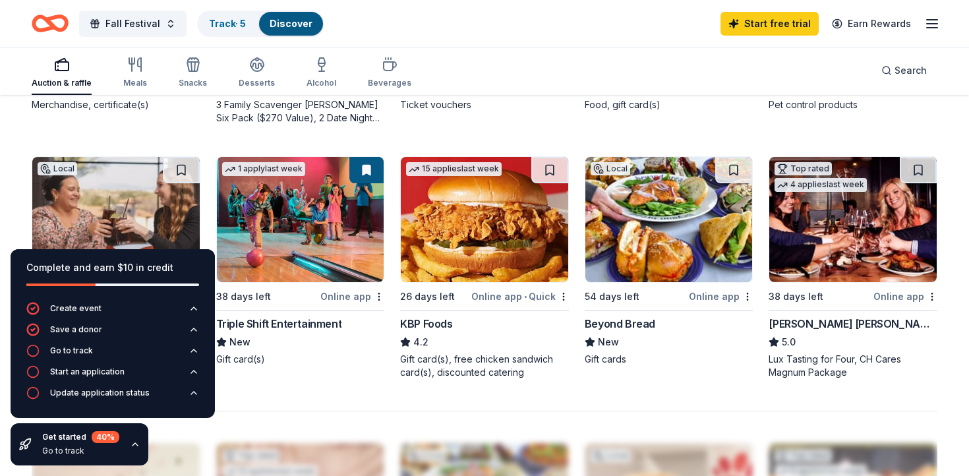
scroll to position [860, 0]
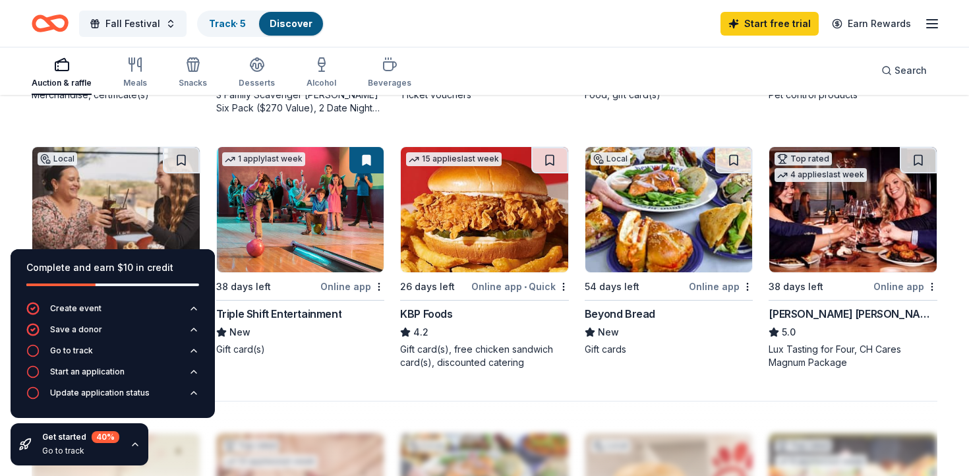
click at [636, 241] on img at bounding box center [669, 209] width 167 height 125
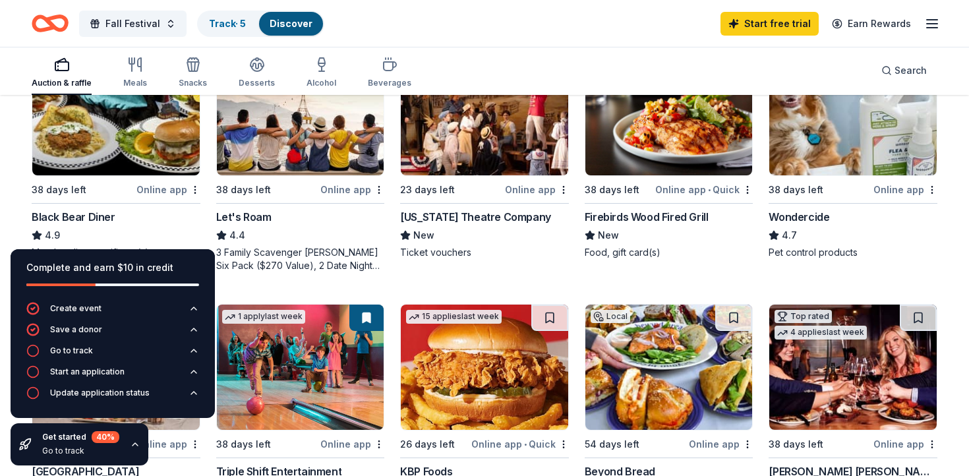
scroll to position [705, 0]
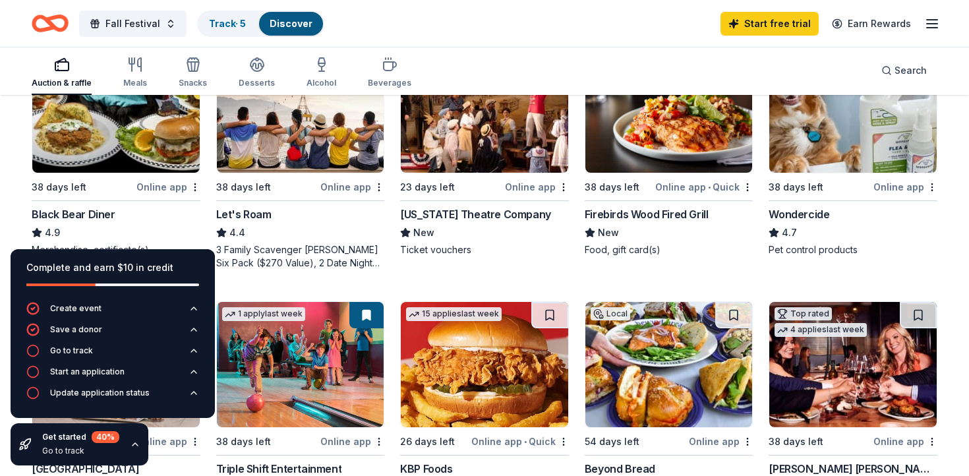
click at [483, 141] on img at bounding box center [484, 109] width 167 height 125
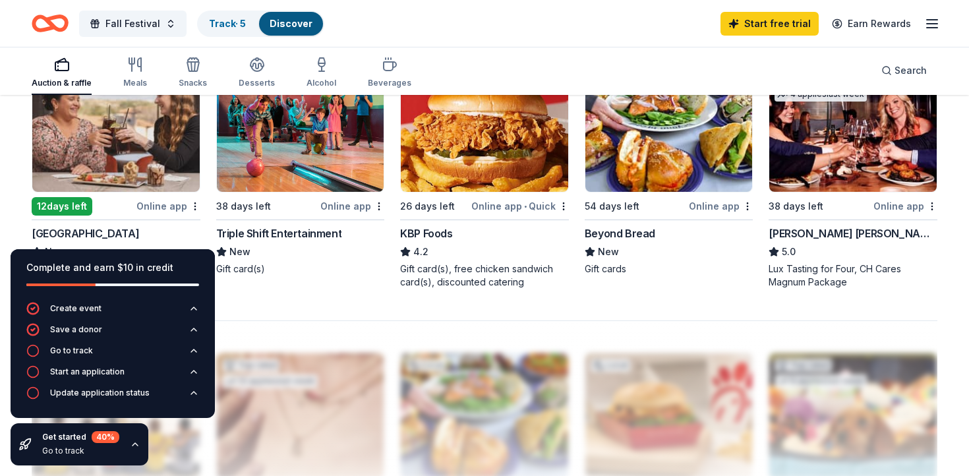
scroll to position [939, 0]
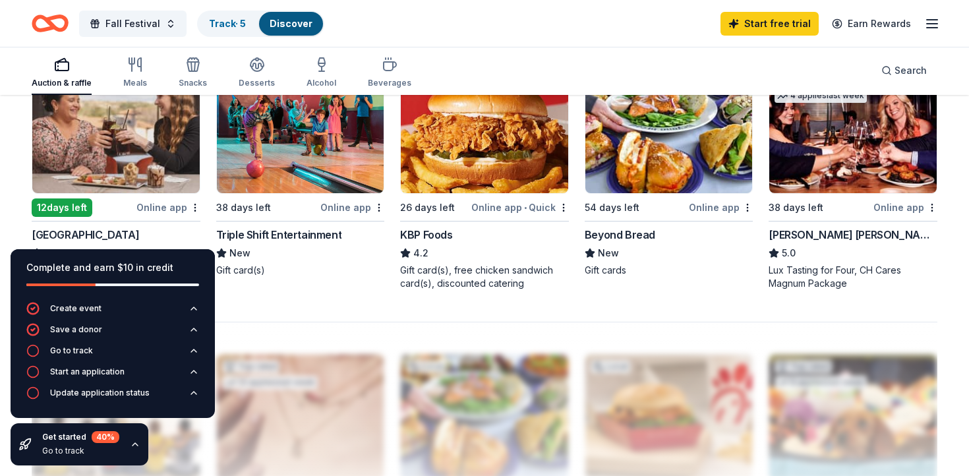
click at [322, 158] on img at bounding box center [300, 130] width 167 height 125
click at [161, 152] on img at bounding box center [115, 130] width 167 height 125
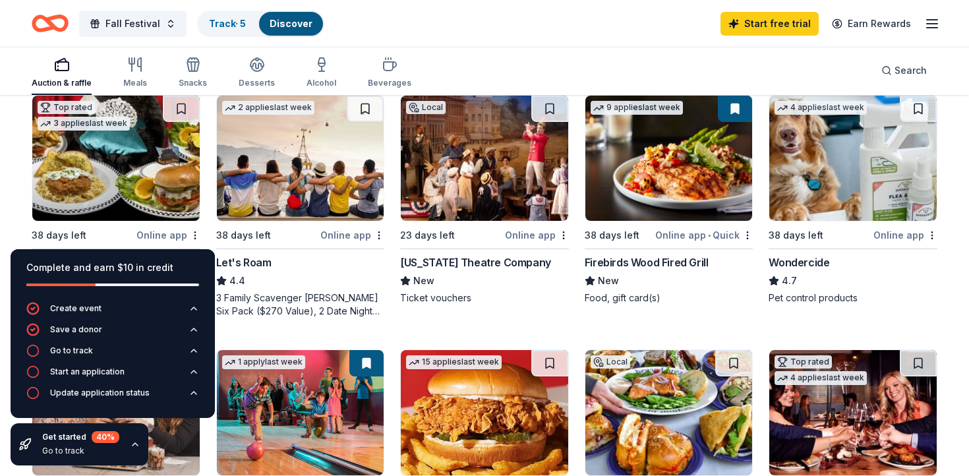
scroll to position [651, 0]
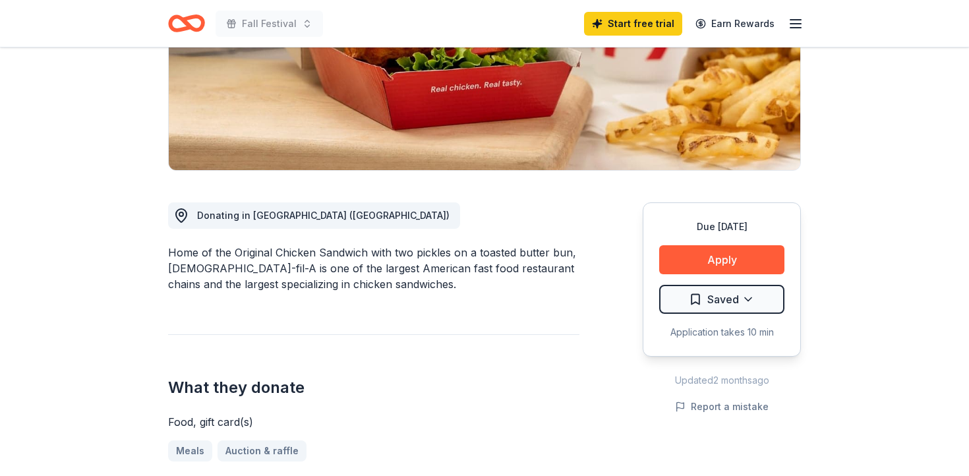
scroll to position [286, 0]
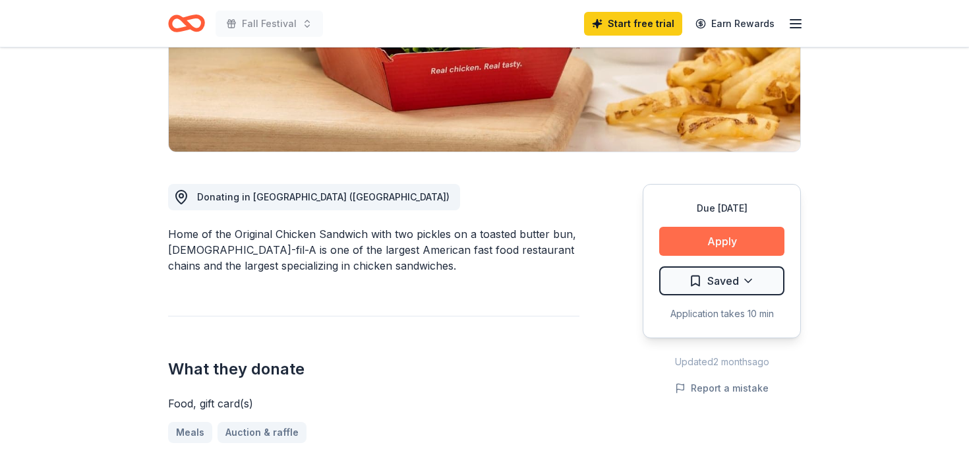
click at [691, 227] on button "Apply" at bounding box center [721, 241] width 125 height 29
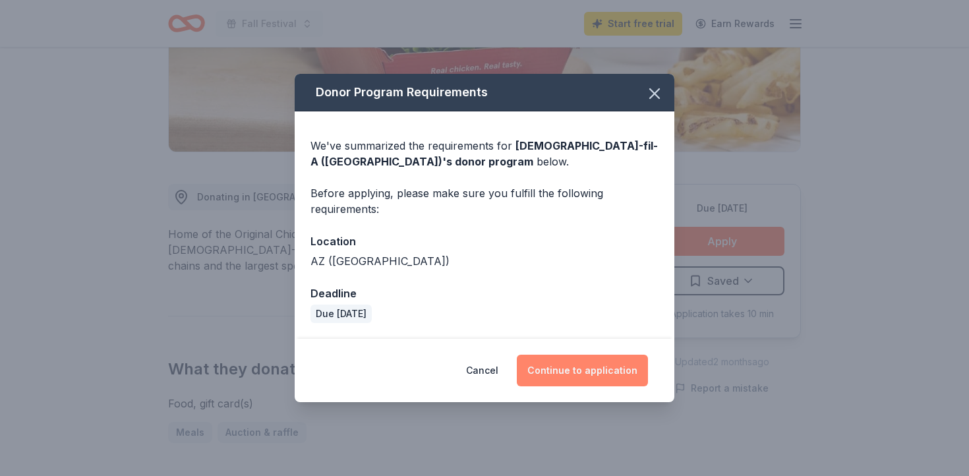
click at [578, 367] on button "Continue to application" at bounding box center [582, 371] width 131 height 32
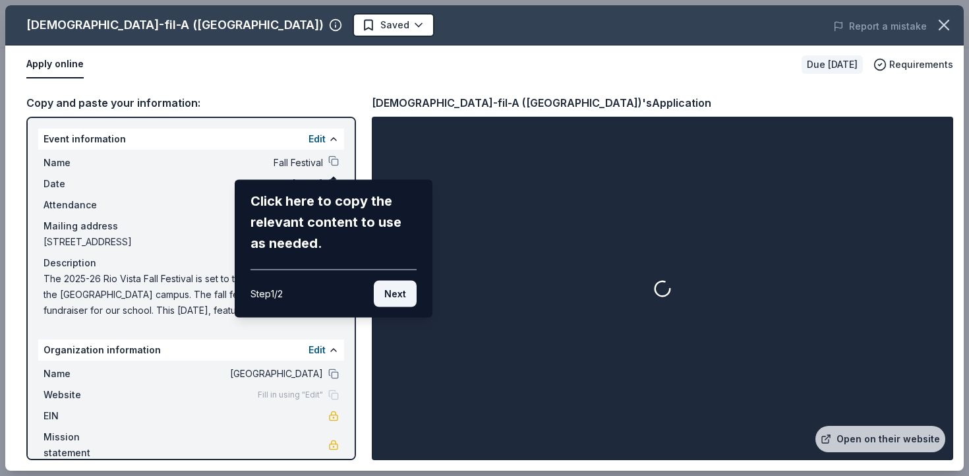
click at [397, 297] on button "Next" at bounding box center [395, 294] width 43 height 26
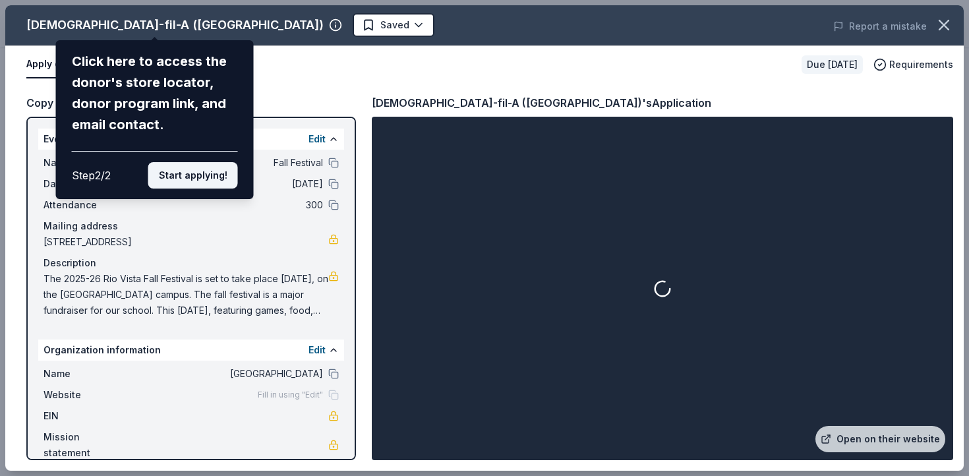
click at [215, 181] on button "Start applying!" at bounding box center [193, 175] width 90 height 26
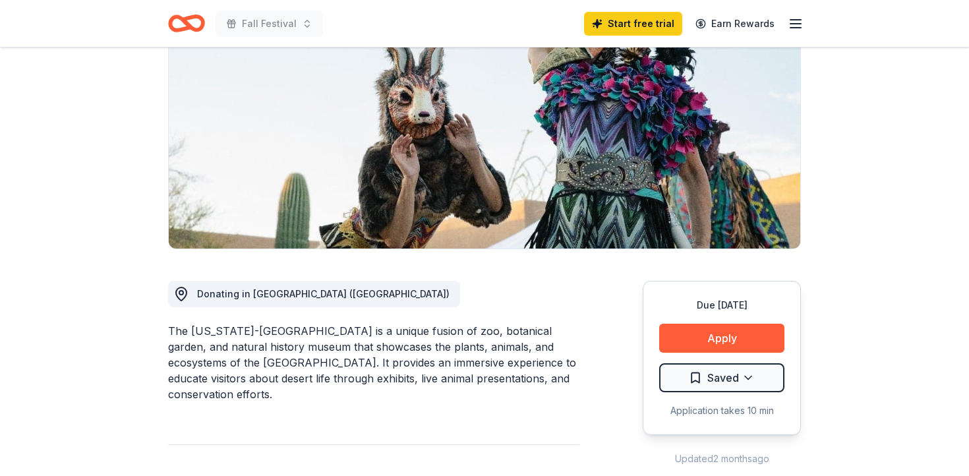
scroll to position [166, 0]
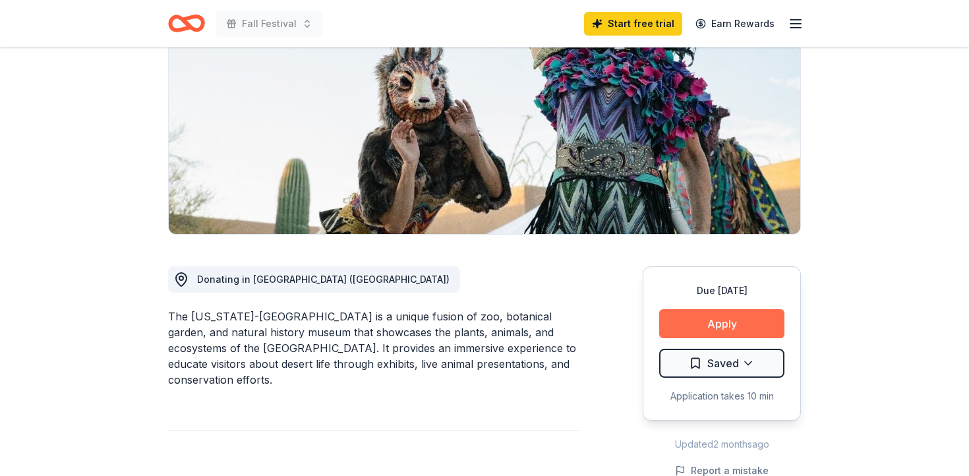
click at [718, 320] on button "Apply" at bounding box center [721, 323] width 125 height 29
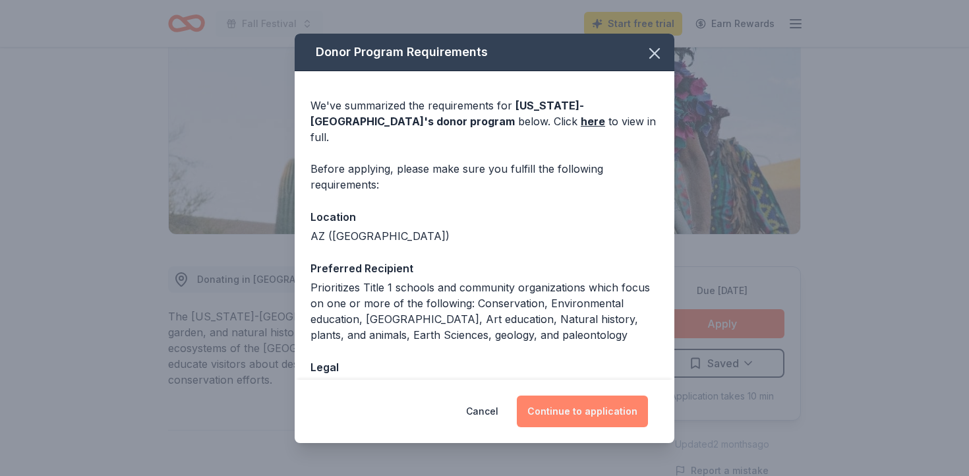
click at [614, 411] on button "Continue to application" at bounding box center [582, 412] width 131 height 32
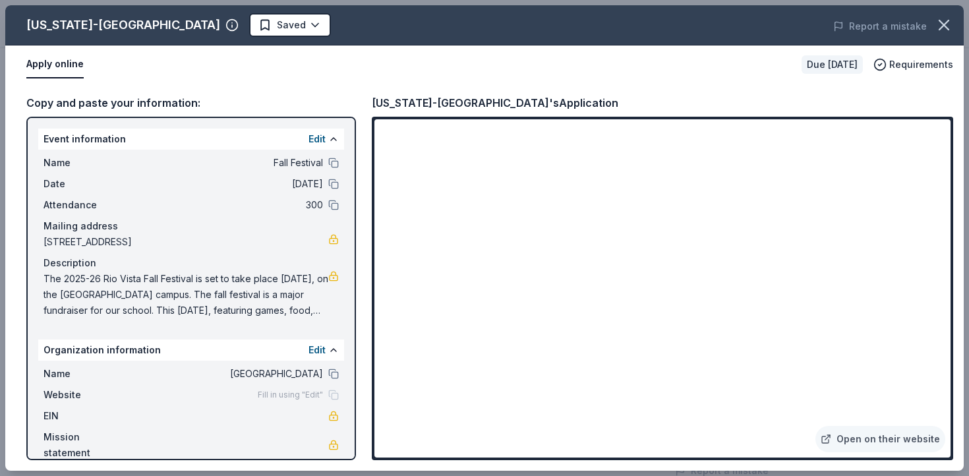
scroll to position [2, 0]
click at [153, 279] on span "The 2025-26 Rio Vista Fall Festival is set to take place [DATE], on the [GEOGRA…" at bounding box center [186, 292] width 285 height 47
click at [153, 279] on span "The 2025-26 Rio Vista Fall Festival is set to take place Friday, October 24, 20…" at bounding box center [186, 292] width 285 height 47
click at [153, 279] on span "The 2025-26 Rio Vista Fall Festival is set to take place [DATE], on the [GEOGRA…" at bounding box center [186, 292] width 285 height 47
click at [292, 308] on span "The 2025-26 Rio Vista Fall Festival is set to take place [DATE], on the [GEOGRA…" at bounding box center [186, 292] width 285 height 47
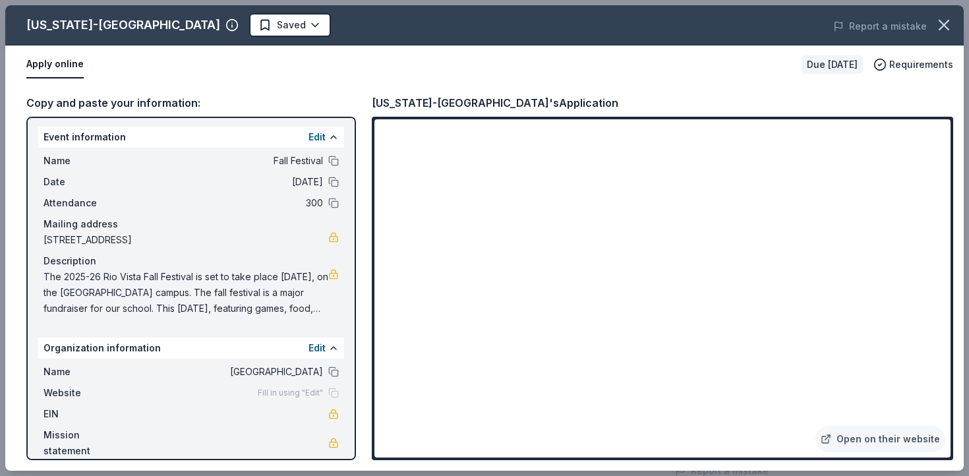
click at [292, 308] on span "The 2025-26 Rio Vista Fall Festival is set to take place [DATE], on the [GEOGRA…" at bounding box center [186, 292] width 285 height 47
click at [328, 136] on button at bounding box center [333, 137] width 11 height 11
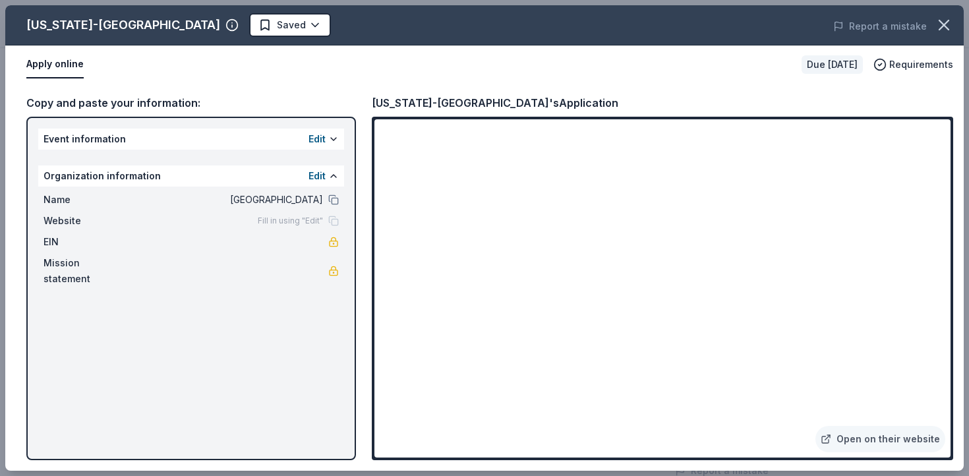
click at [331, 221] on div "Fill in using "Edit"" at bounding box center [298, 221] width 81 height 11
click at [332, 175] on button at bounding box center [333, 176] width 11 height 11
click at [333, 135] on button at bounding box center [333, 139] width 11 height 11
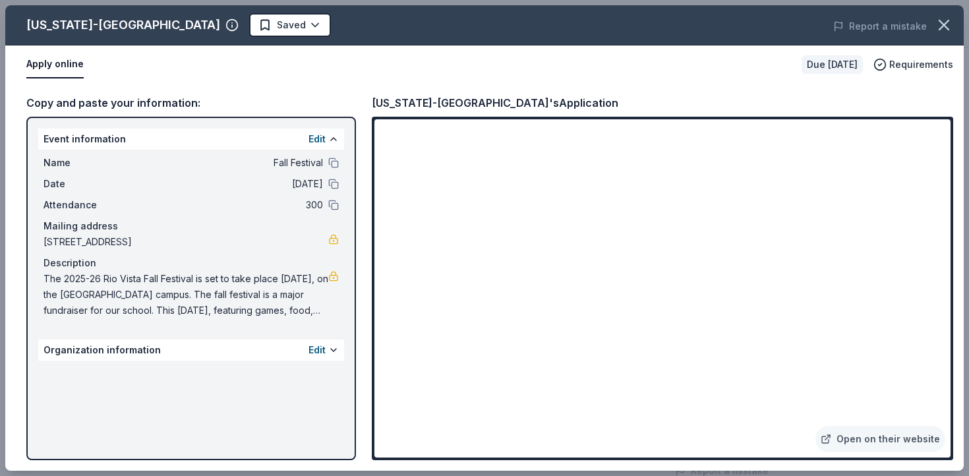
click at [213, 282] on span "The 2025-26 Rio Vista Fall Festival is set to take place Friday, October 24, 20…" at bounding box center [186, 294] width 285 height 47
click at [213, 282] on span "The 2025-26 Rio Vista Fall Festival is set to take place [DATE], on the [GEOGRA…" at bounding box center [186, 294] width 285 height 47
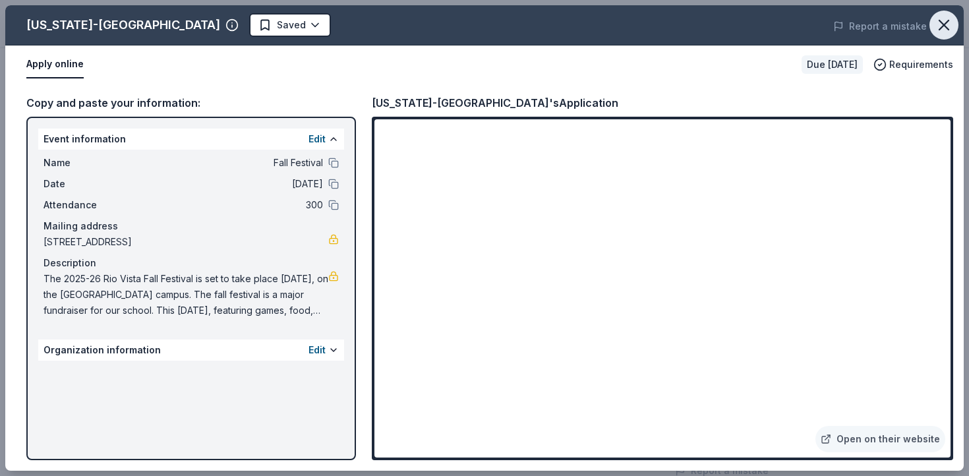
click at [944, 26] on icon "button" at bounding box center [944, 25] width 18 height 18
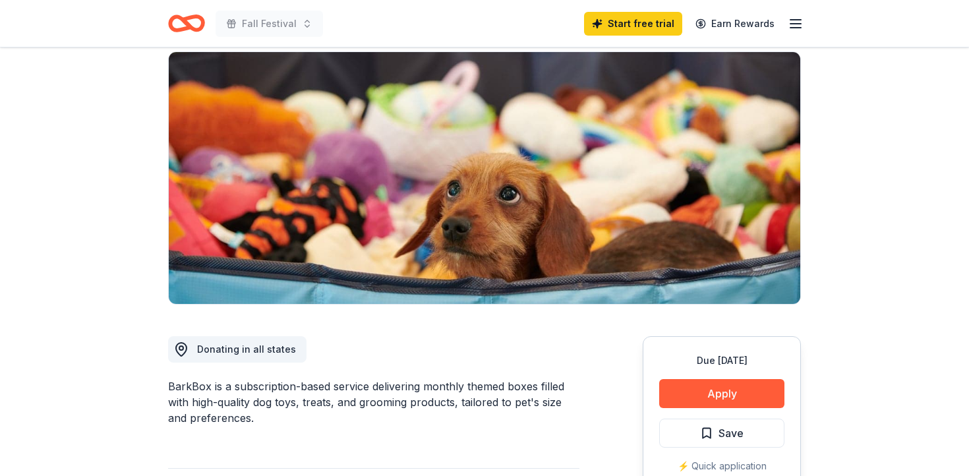
scroll to position [179, 0]
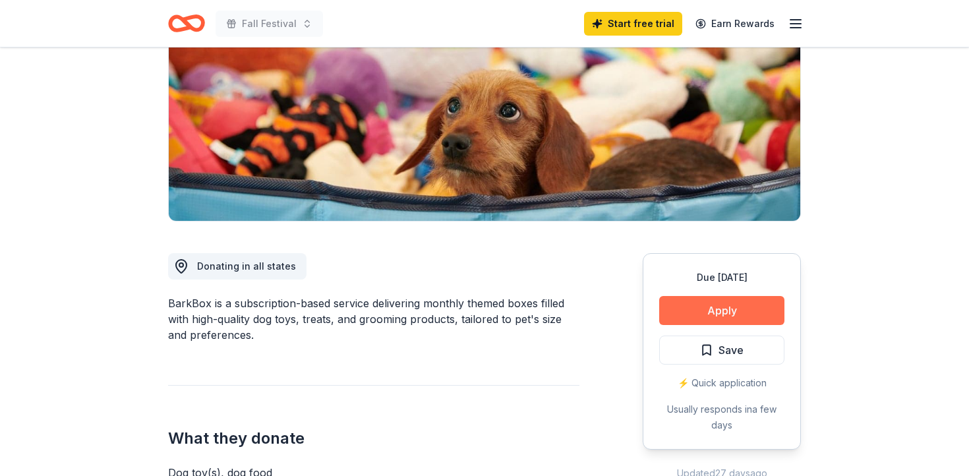
click at [697, 319] on button "Apply" at bounding box center [721, 310] width 125 height 29
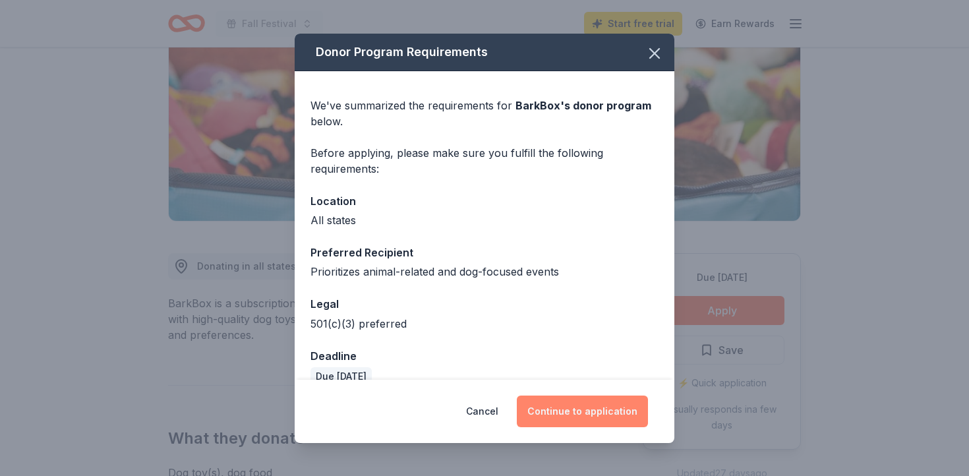
click at [557, 408] on button "Continue to application" at bounding box center [582, 412] width 131 height 32
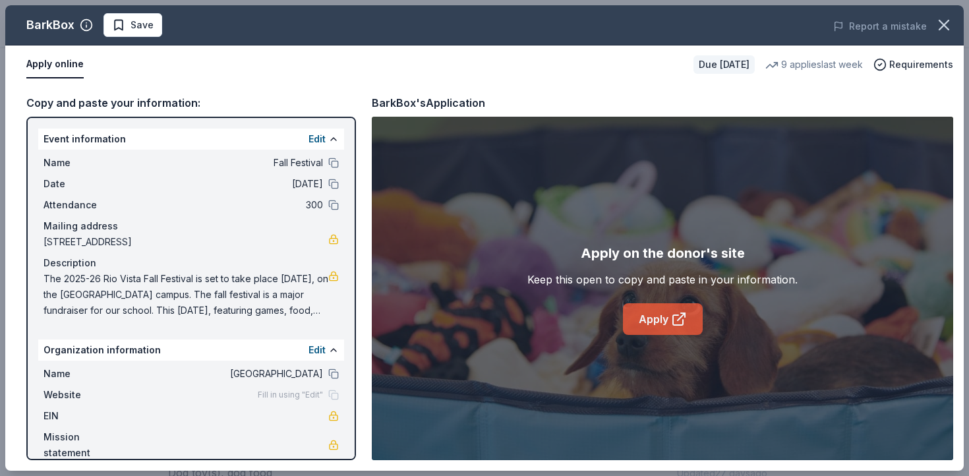
click at [671, 322] on icon at bounding box center [679, 319] width 16 height 16
click at [943, 24] on icon "button" at bounding box center [944, 24] width 9 height 9
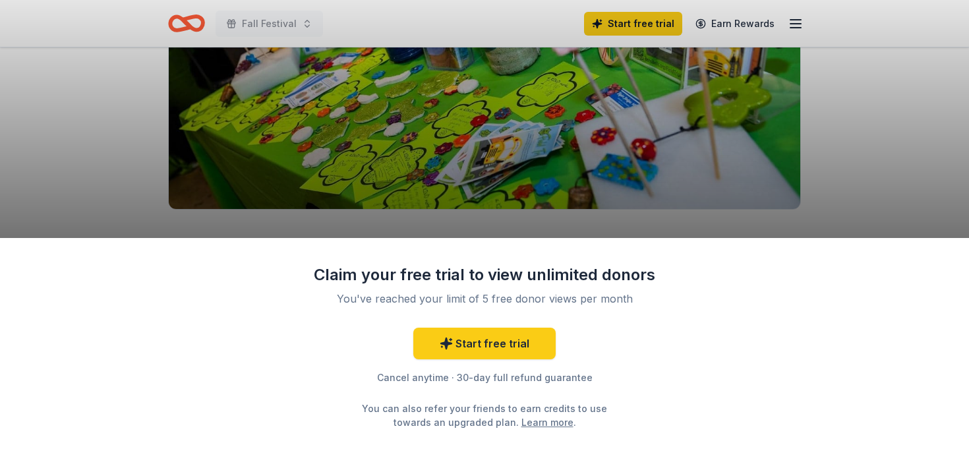
scroll to position [233, 0]
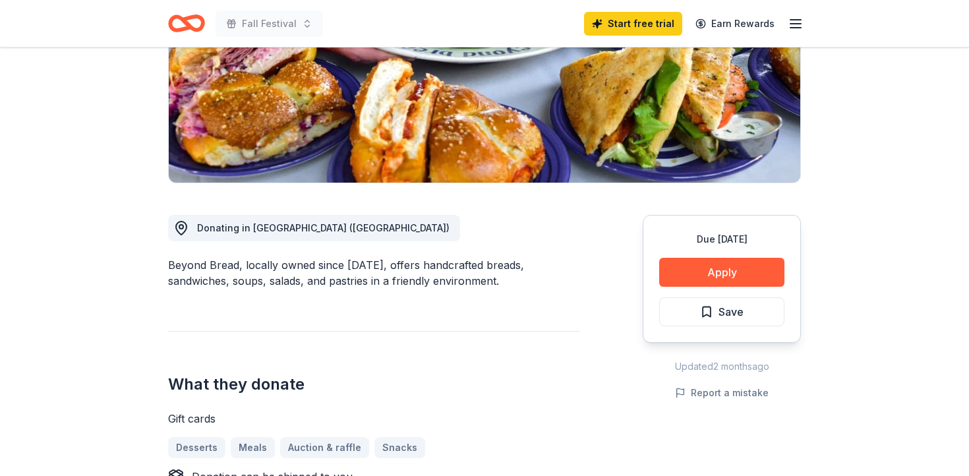
scroll to position [329, 0]
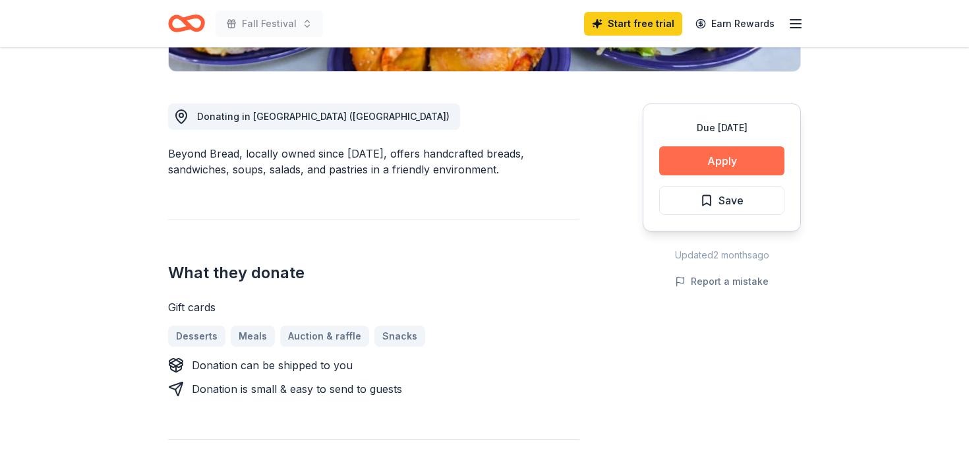
click at [701, 171] on button "Apply" at bounding box center [721, 160] width 125 height 29
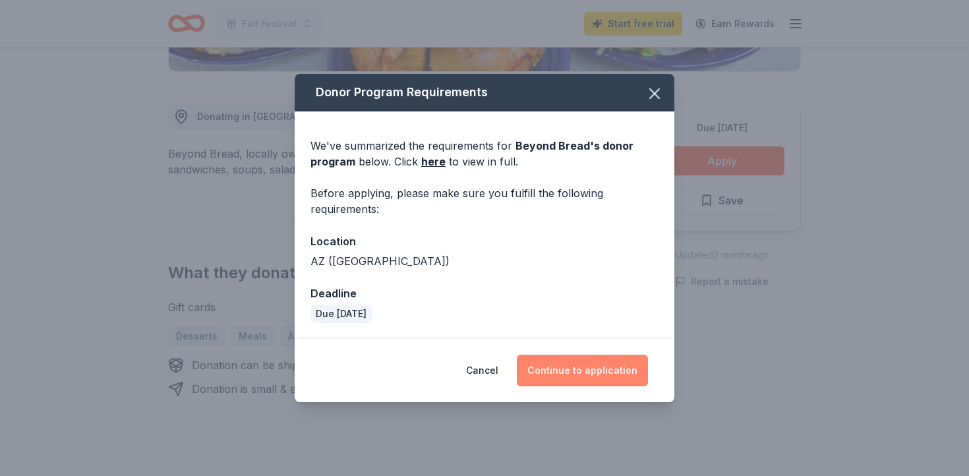
click at [580, 383] on button "Continue to application" at bounding box center [582, 371] width 131 height 32
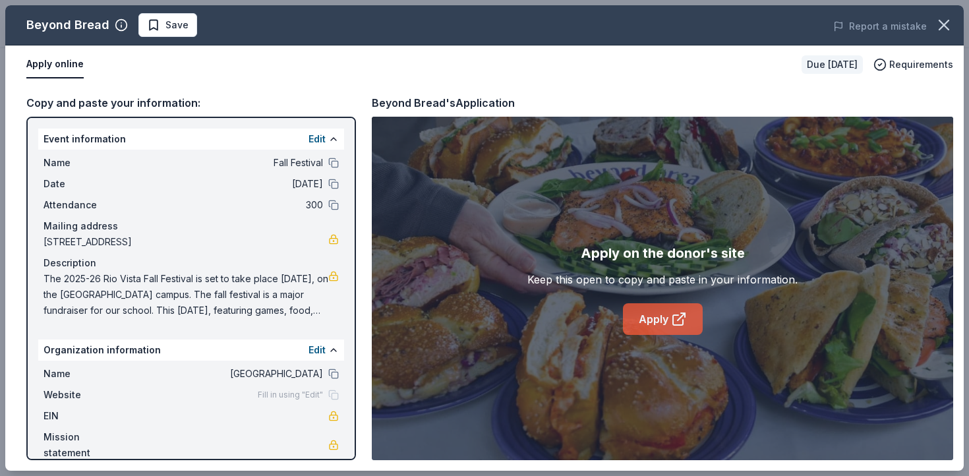
click at [662, 322] on link "Apply" at bounding box center [663, 319] width 80 height 32
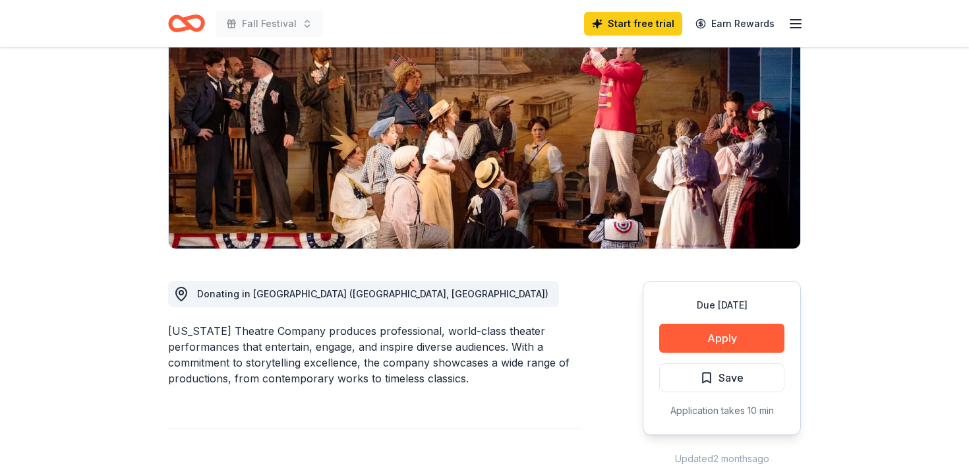
scroll to position [293, 0]
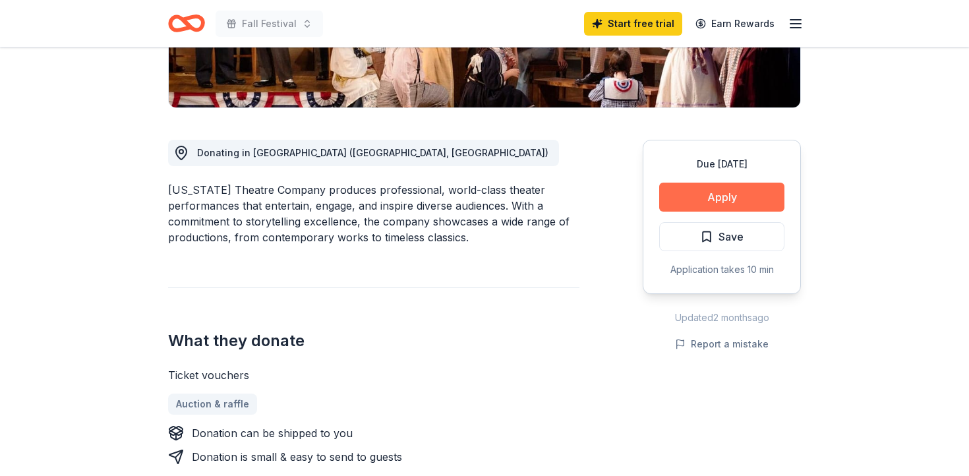
click at [687, 197] on button "Apply" at bounding box center [721, 197] width 125 height 29
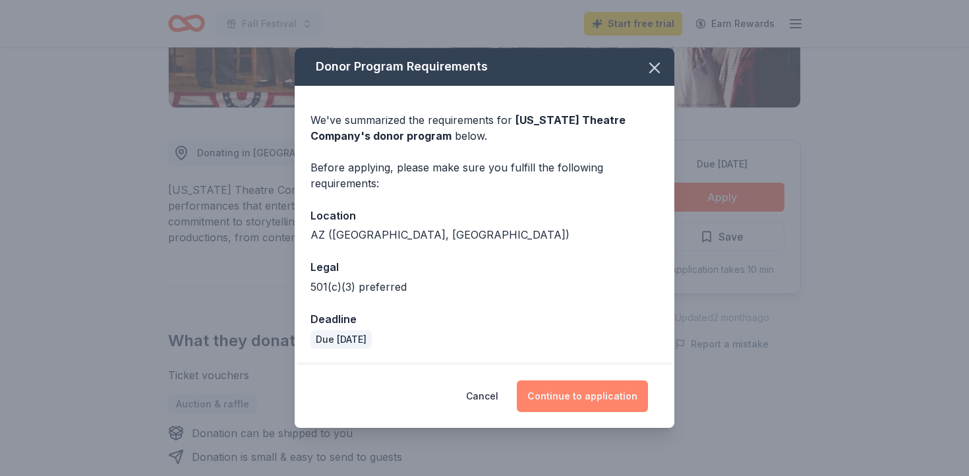
click at [585, 389] on button "Continue to application" at bounding box center [582, 396] width 131 height 32
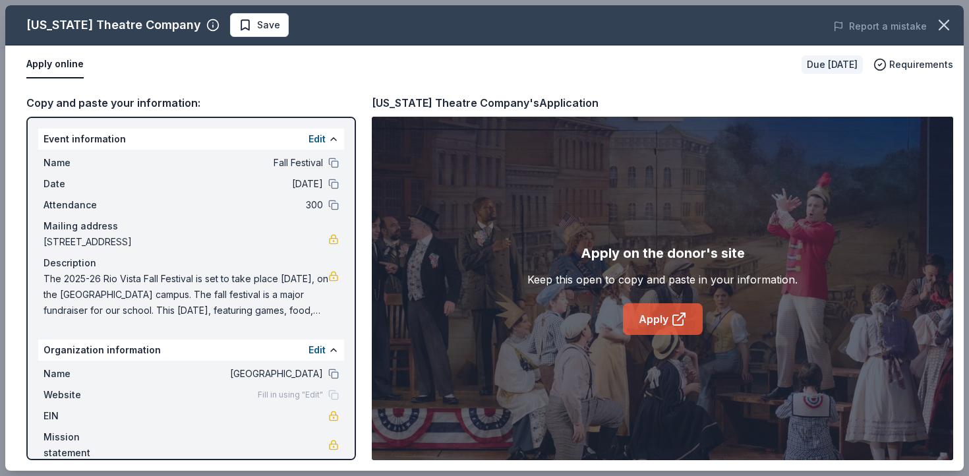
click at [644, 320] on link "Apply" at bounding box center [663, 319] width 80 height 32
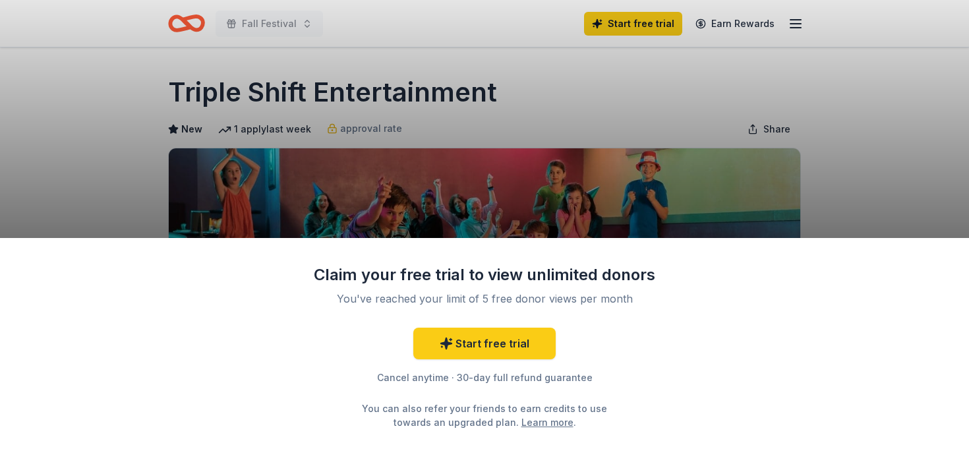
click at [710, 216] on div "Claim your free trial to view unlimited donors You've reached your limit of 5 f…" at bounding box center [484, 238] width 969 height 476
